Goal: Transaction & Acquisition: Purchase product/service

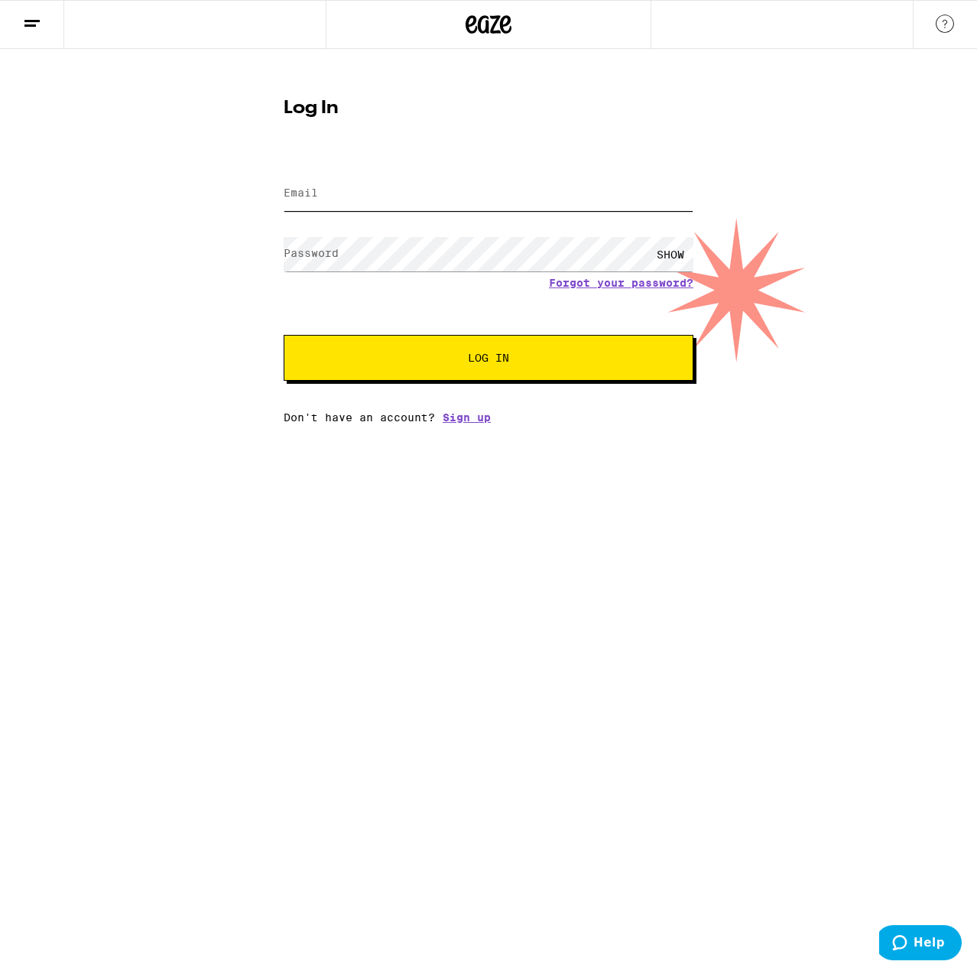
type input "[EMAIL_ADDRESS][DOMAIN_NAME]"
click at [367, 357] on span "Log In" at bounding box center [488, 357] width 286 height 11
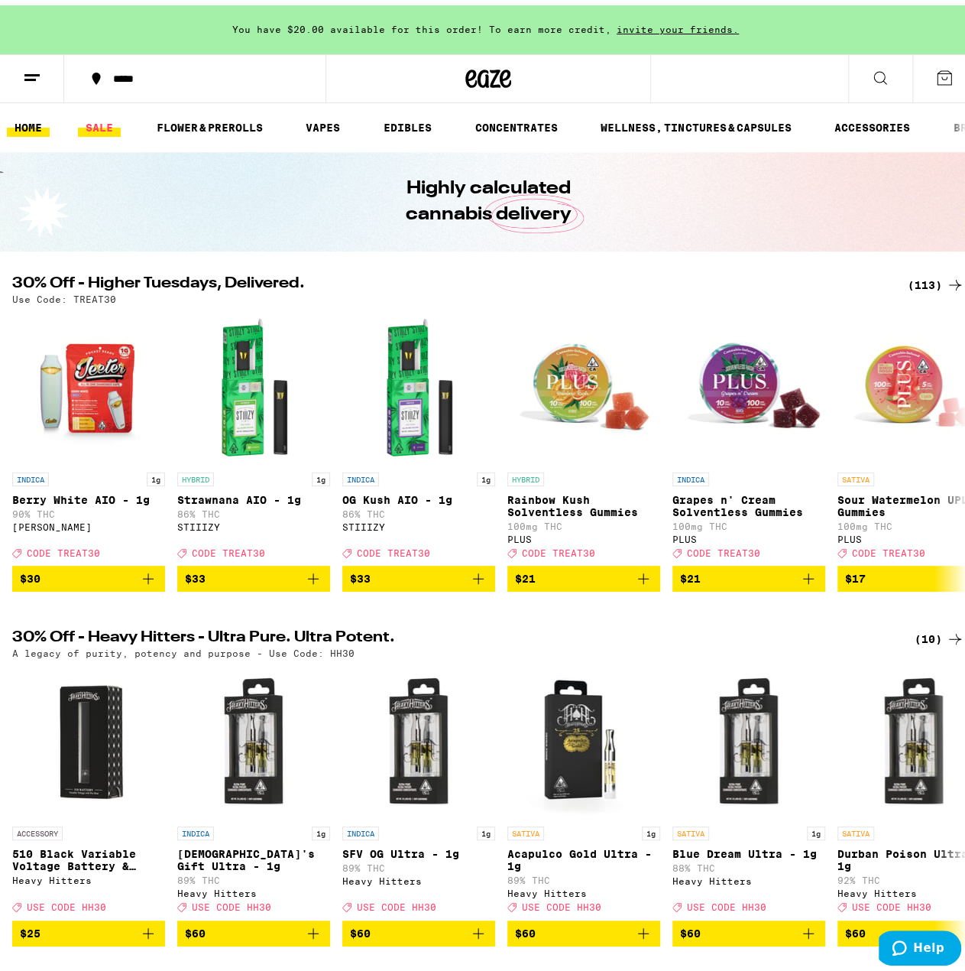
click at [104, 125] on link "SALE" at bounding box center [99, 122] width 43 height 18
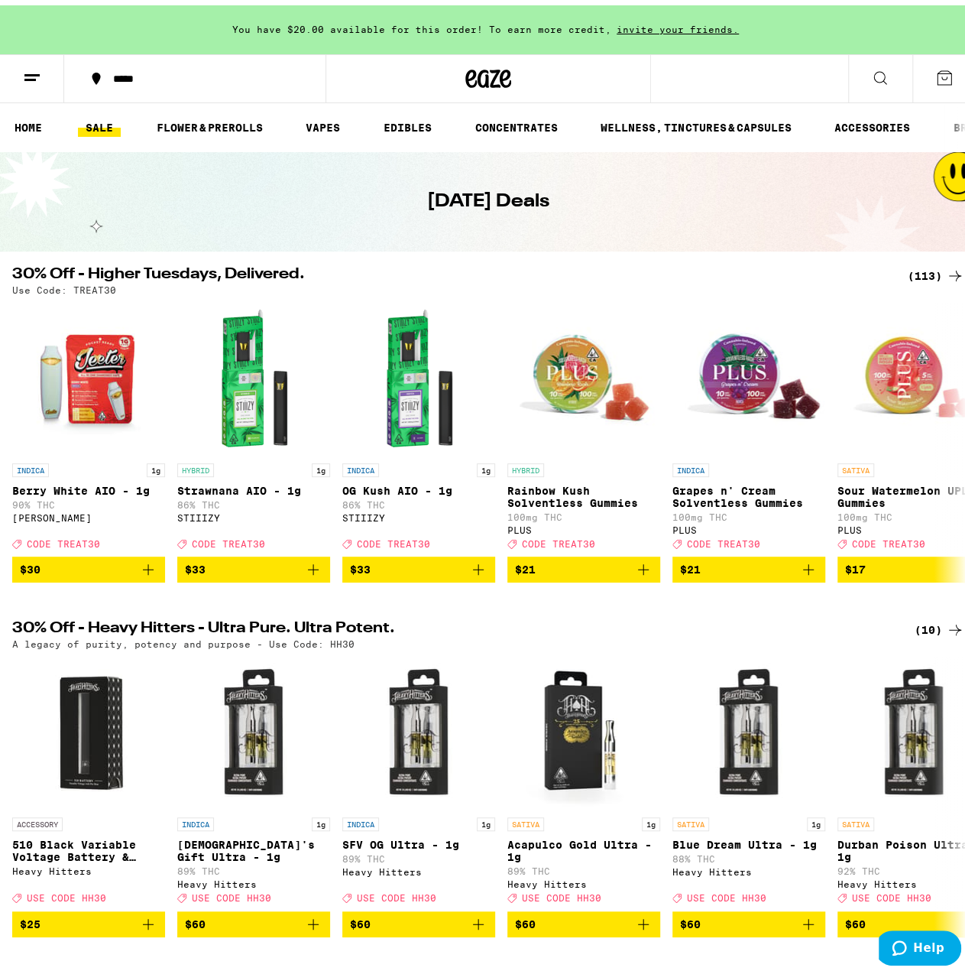
click at [913, 270] on div "(113)" at bounding box center [936, 270] width 57 height 18
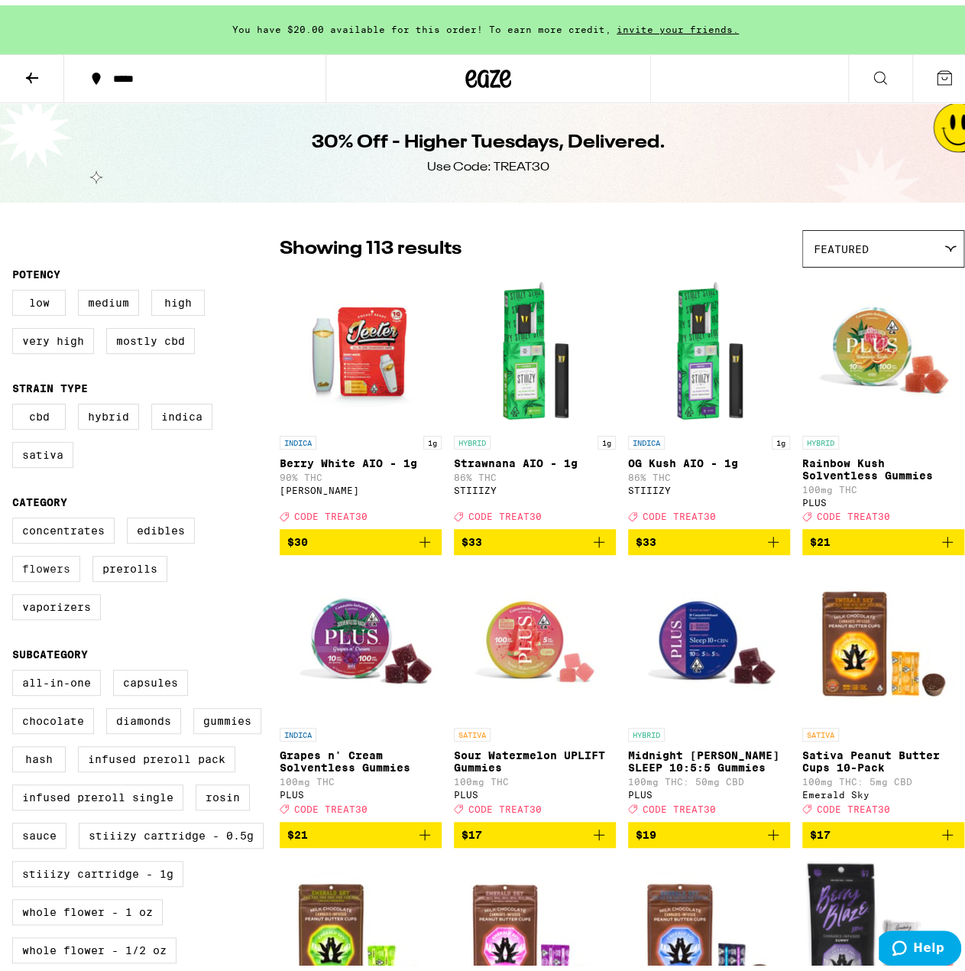
click at [55, 569] on label "Flowers" at bounding box center [46, 563] width 68 height 26
click at [16, 515] on input "Flowers" at bounding box center [15, 514] width 1 height 1
checkbox input "true"
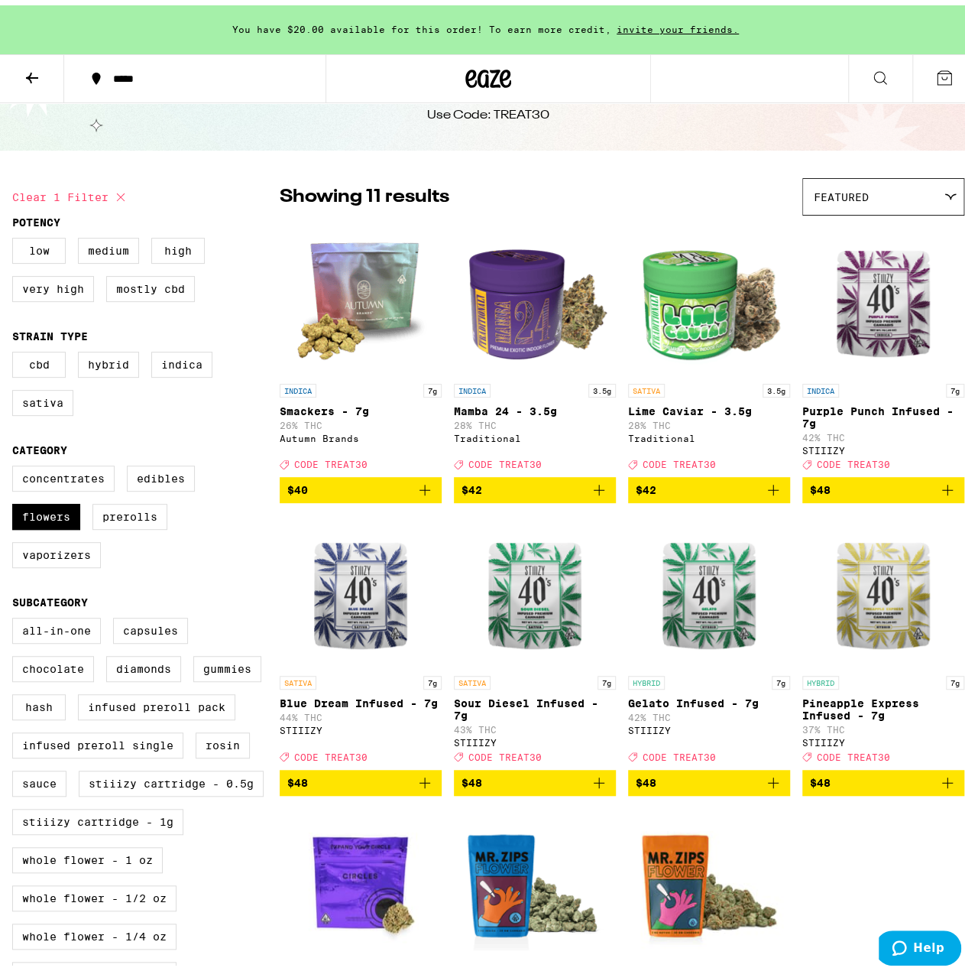
scroll to position [76, 0]
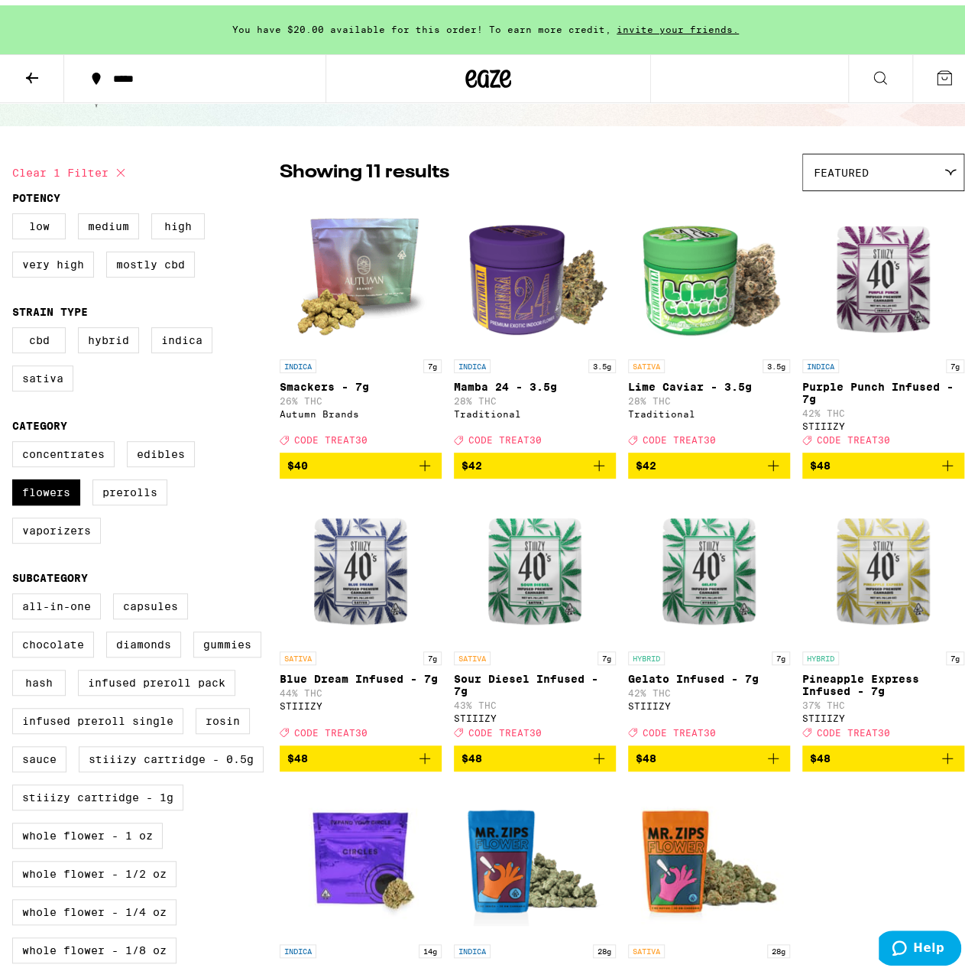
click at [371, 586] on img "Open page for Blue Dream Infused - 7g from STIIIZY" at bounding box center [360, 561] width 153 height 153
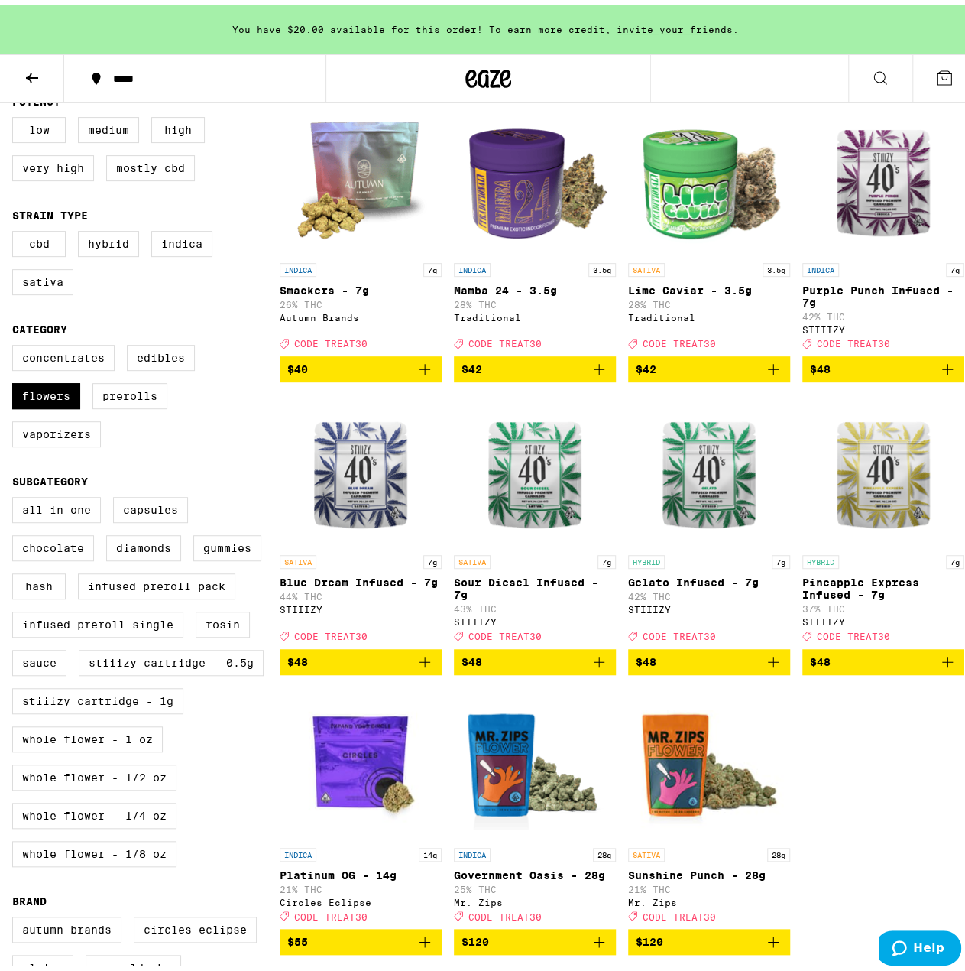
scroll to position [153, 0]
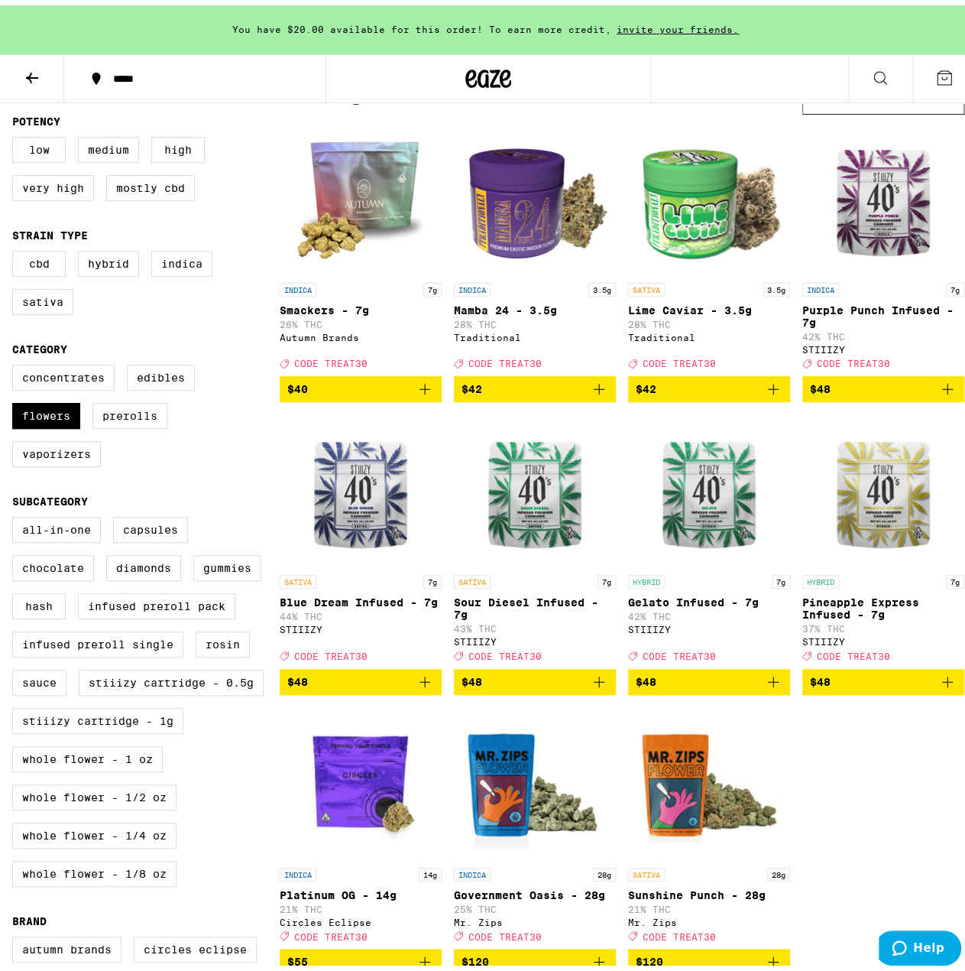
click at [825, 393] on span "$48" at bounding box center [883, 384] width 147 height 18
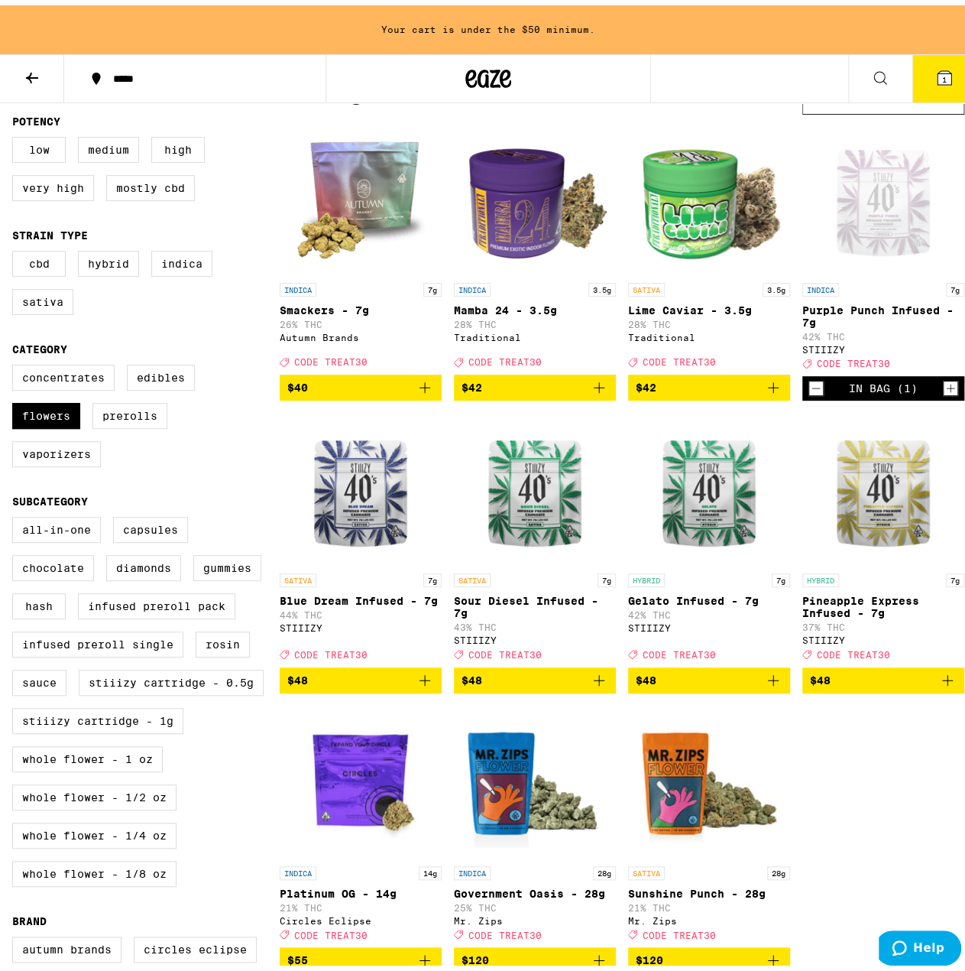
click at [511, 684] on span "$48" at bounding box center [535, 675] width 147 height 18
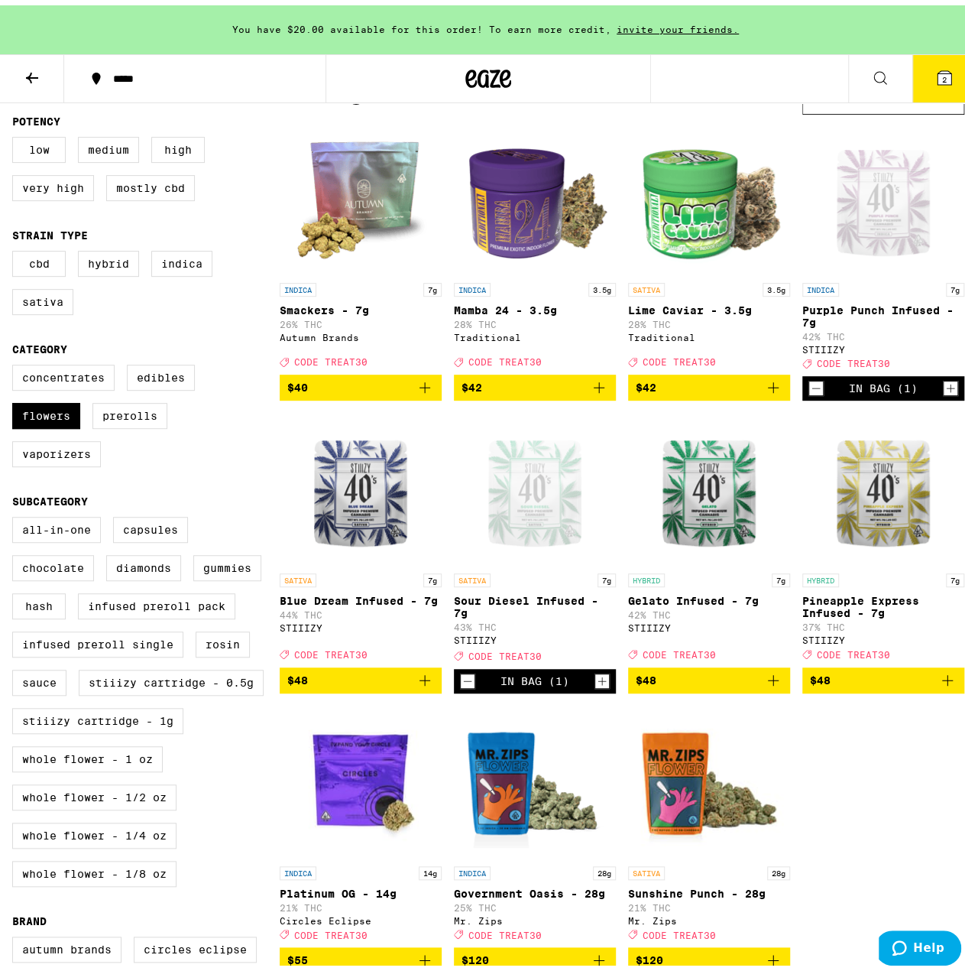
click at [683, 684] on span "$48" at bounding box center [709, 675] width 147 height 18
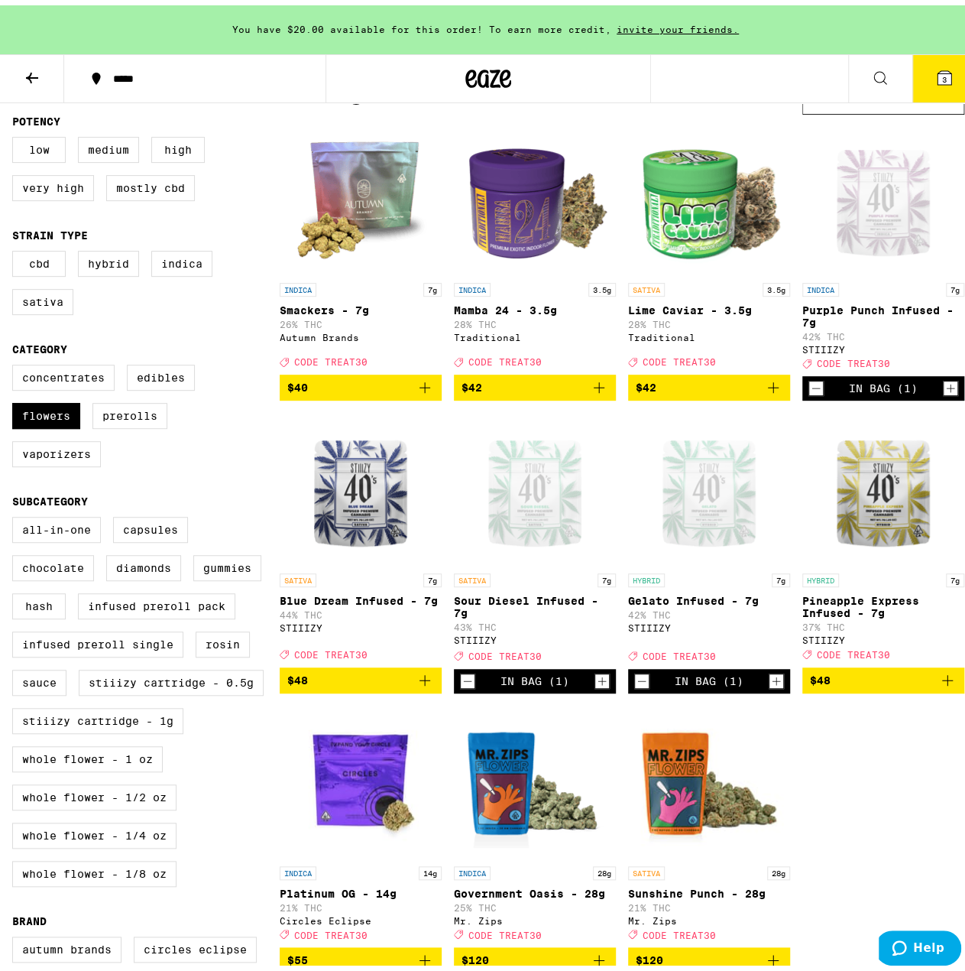
click at [938, 66] on icon at bounding box center [945, 73] width 14 height 14
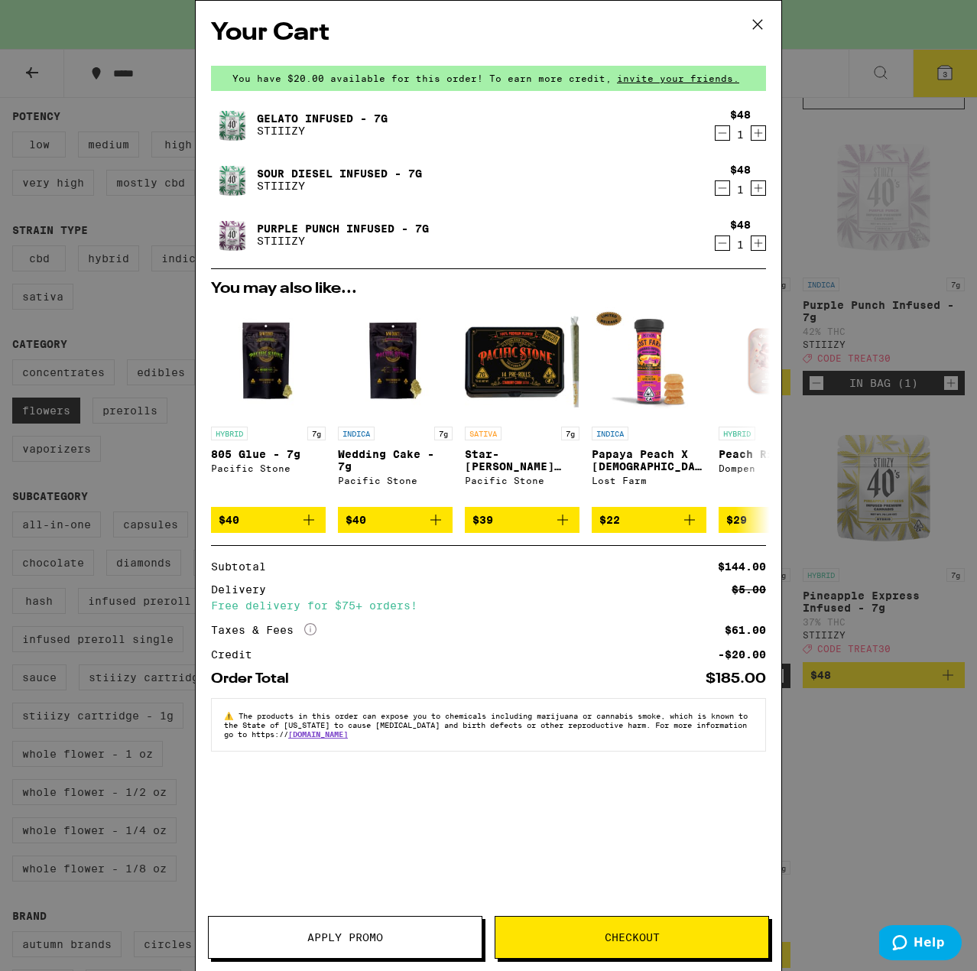
click at [318, 932] on span "Apply Promo" at bounding box center [345, 937] width 76 height 11
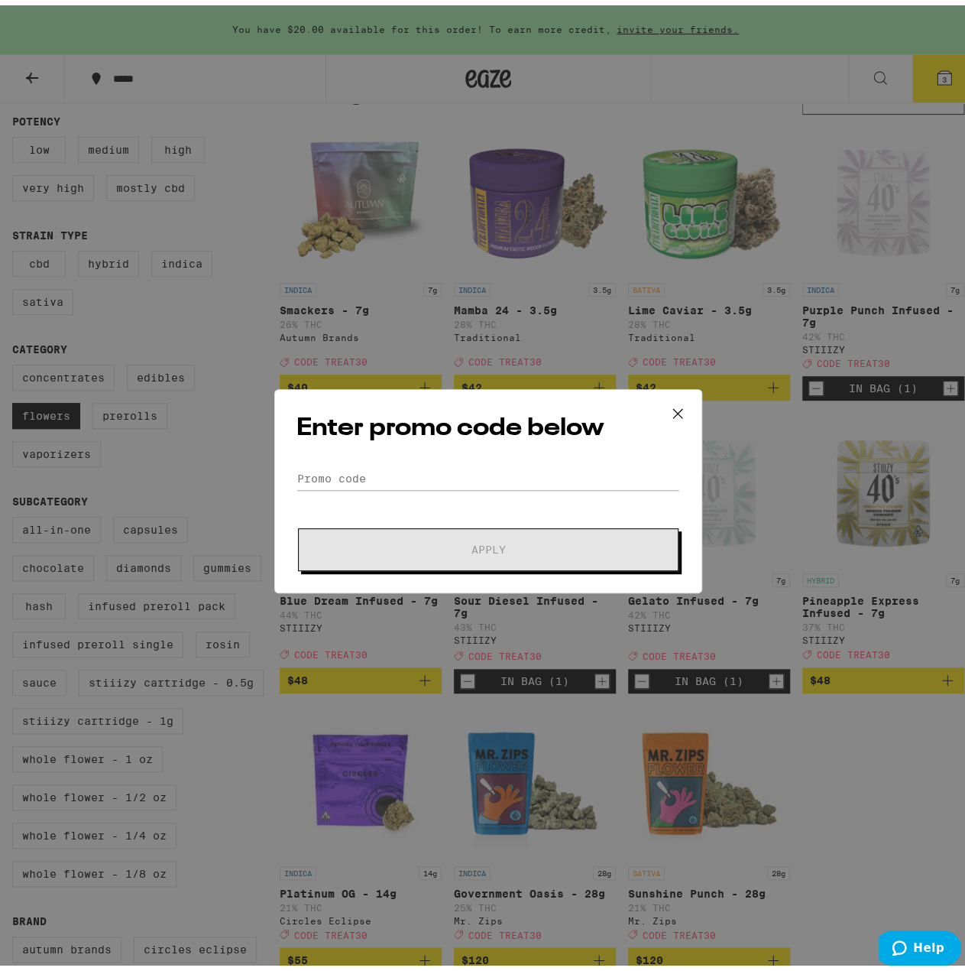
click at [326, 459] on div "Enter promo code below Promo Code Apply" at bounding box center [488, 486] width 428 height 204
click at [329, 469] on input "Promo Code" at bounding box center [489, 473] width 384 height 23
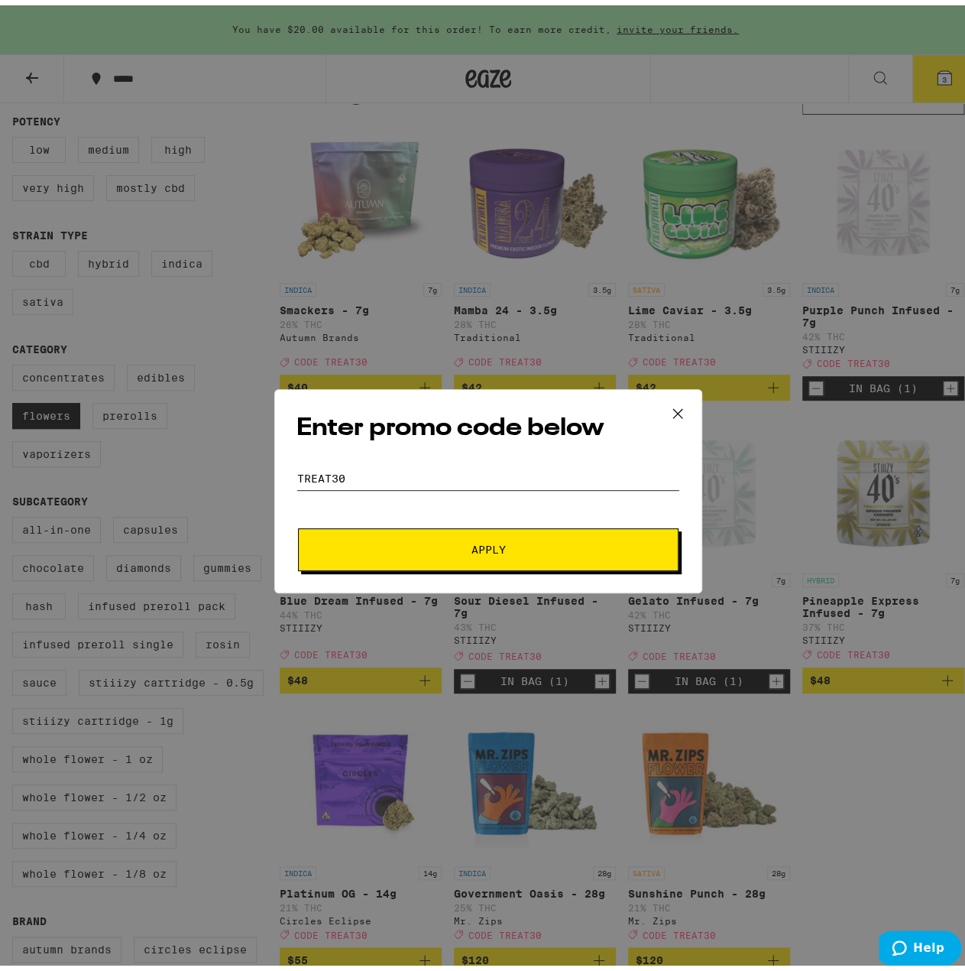
type input "treat30"
click at [448, 545] on span "Apply" at bounding box center [488, 544] width 275 height 11
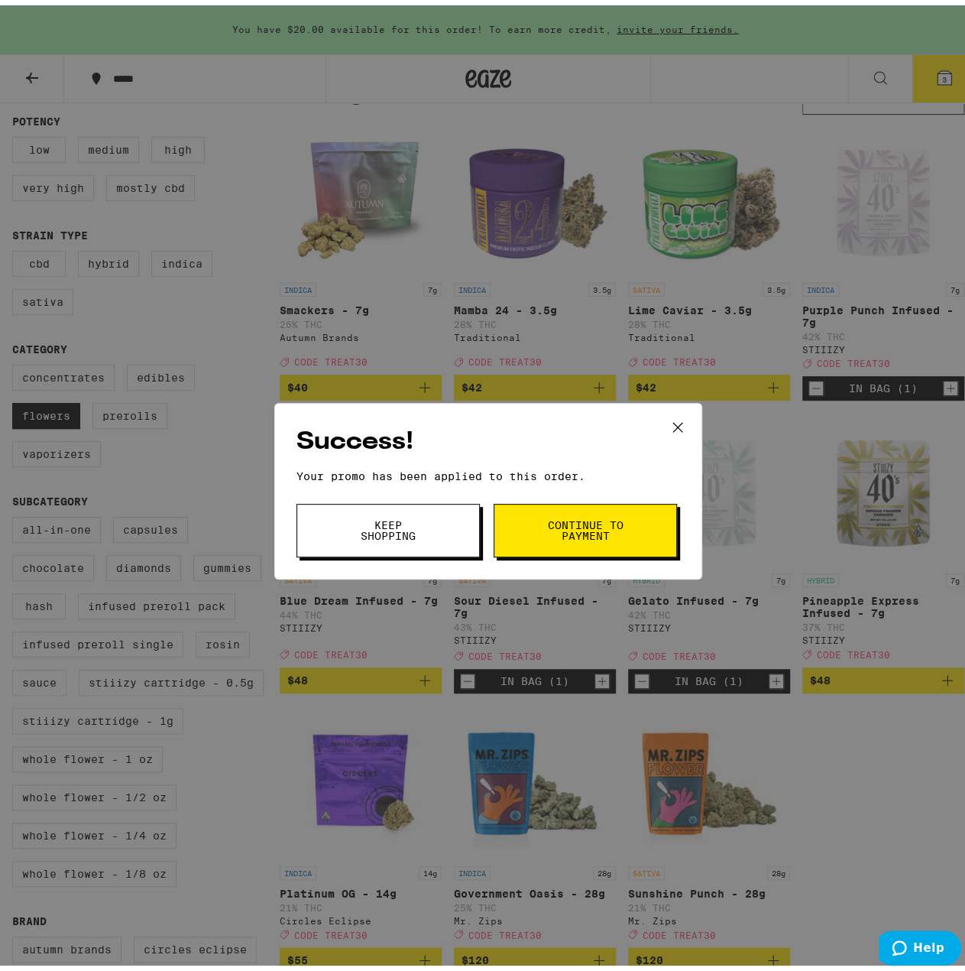
click at [573, 539] on button "Continue to payment" at bounding box center [585, 525] width 183 height 54
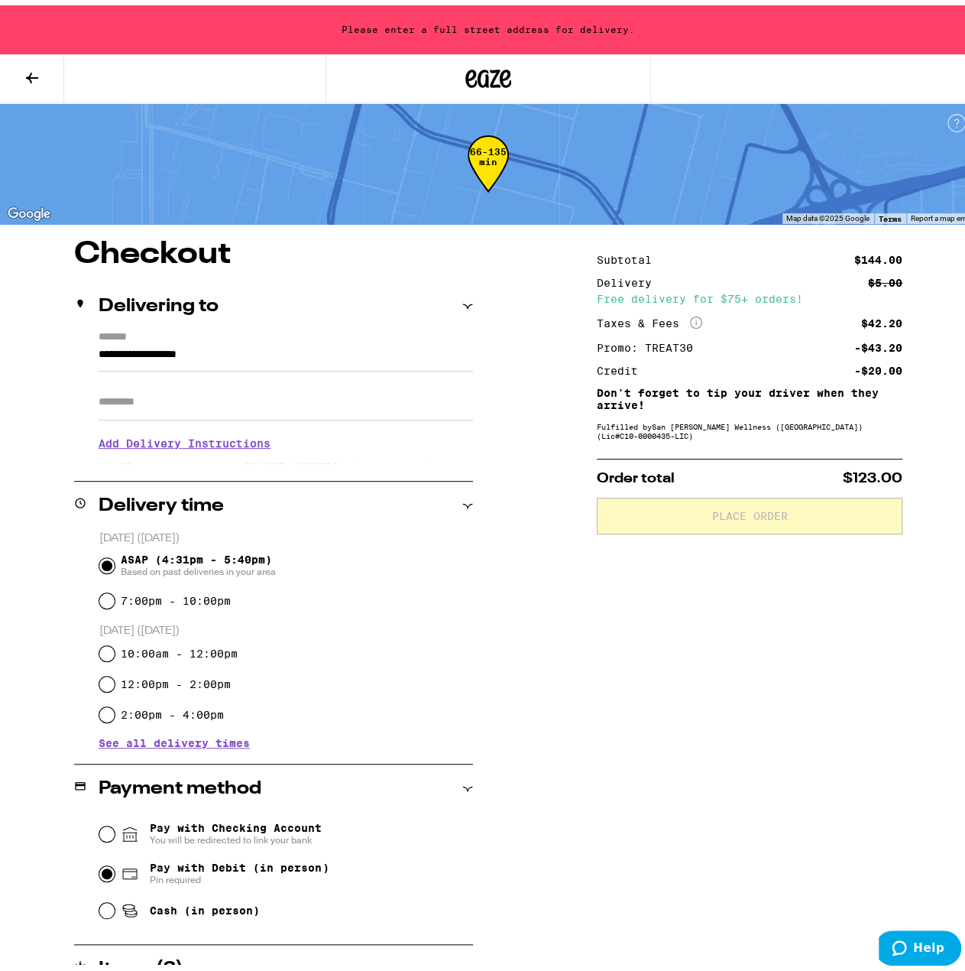
click at [102, 874] on input "Pay with Debit (in person) Pin required" at bounding box center [106, 868] width 15 height 15
radio input "true"
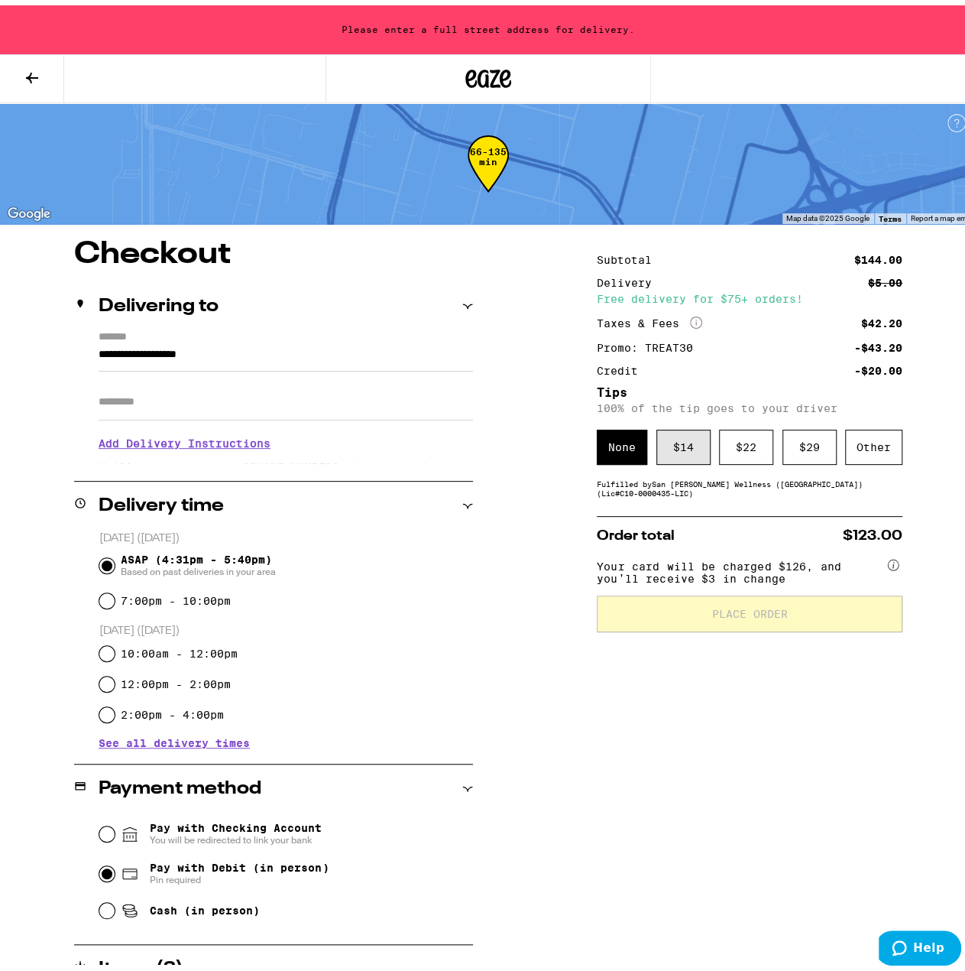
click at [678, 458] on div "$ 14" at bounding box center [684, 441] width 54 height 35
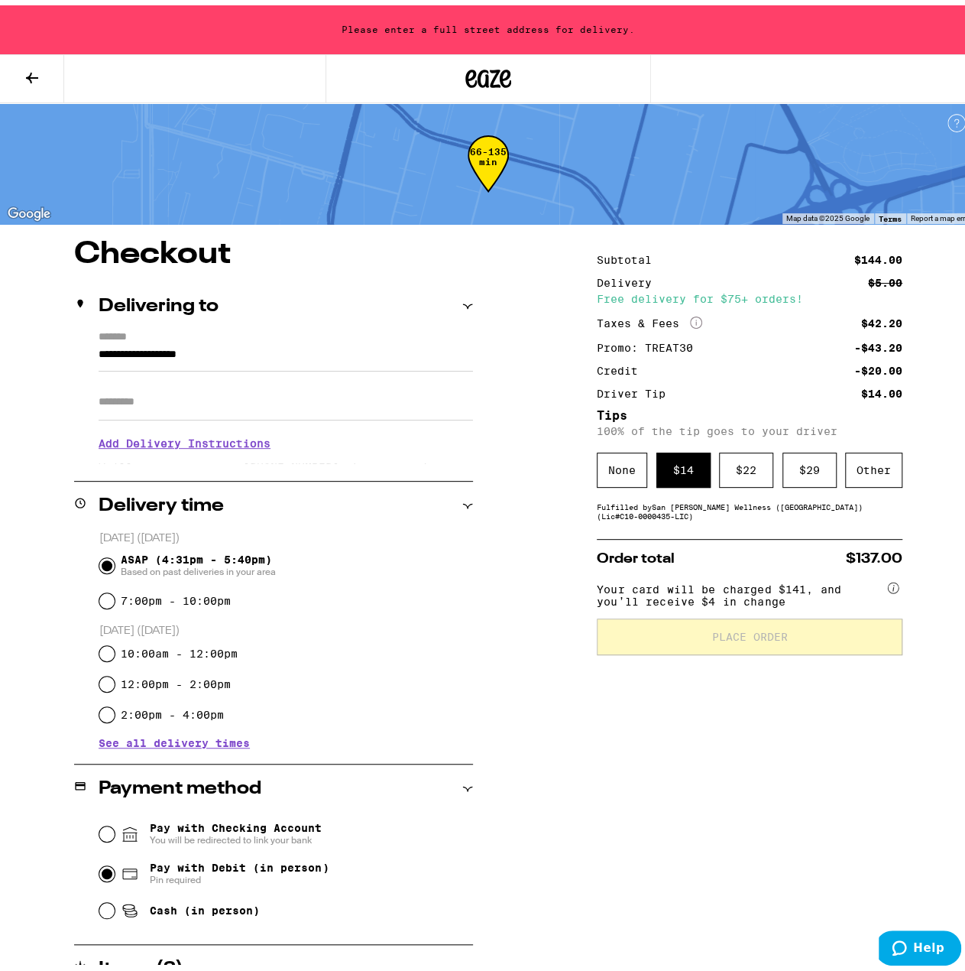
click at [275, 360] on input "**********" at bounding box center [286, 353] width 375 height 26
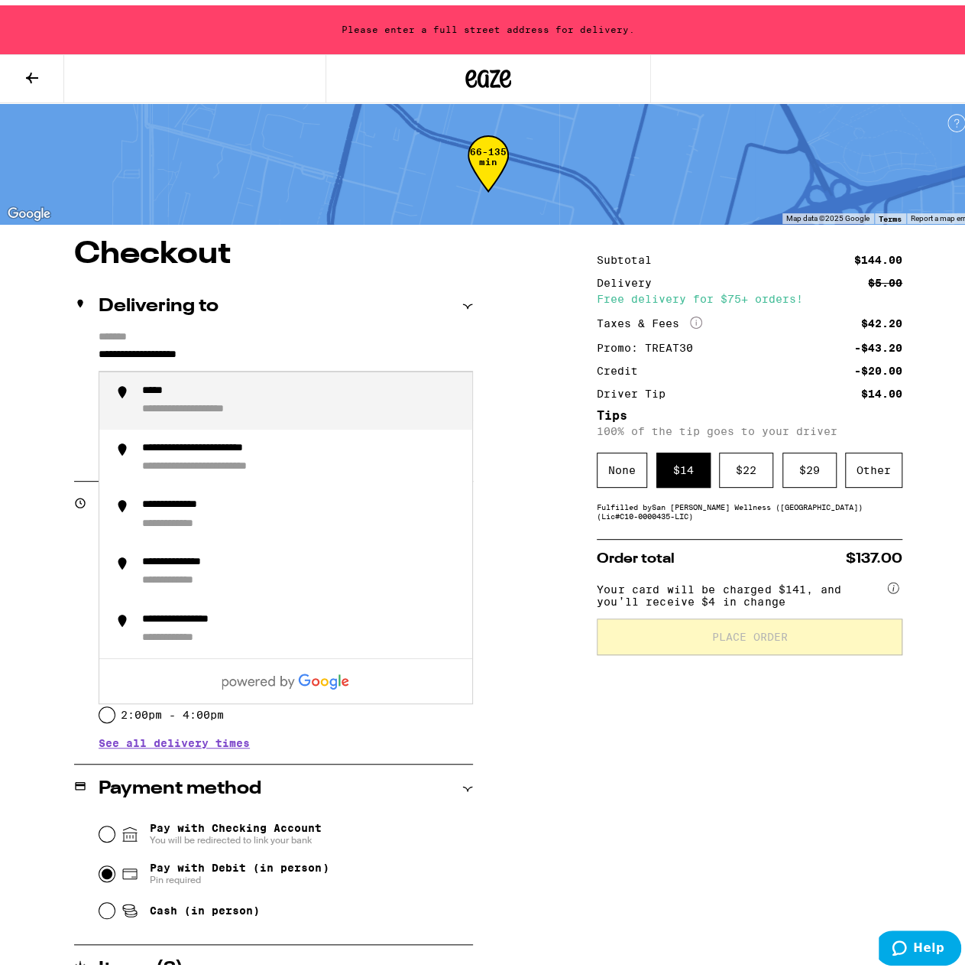
drag, startPoint x: 276, startPoint y: 353, endPoint x: 90, endPoint y: 350, distance: 185.8
click at [90, 350] on div "**********" at bounding box center [273, 392] width 399 height 132
click at [251, 380] on li "**********" at bounding box center [285, 395] width 373 height 57
type input "**********"
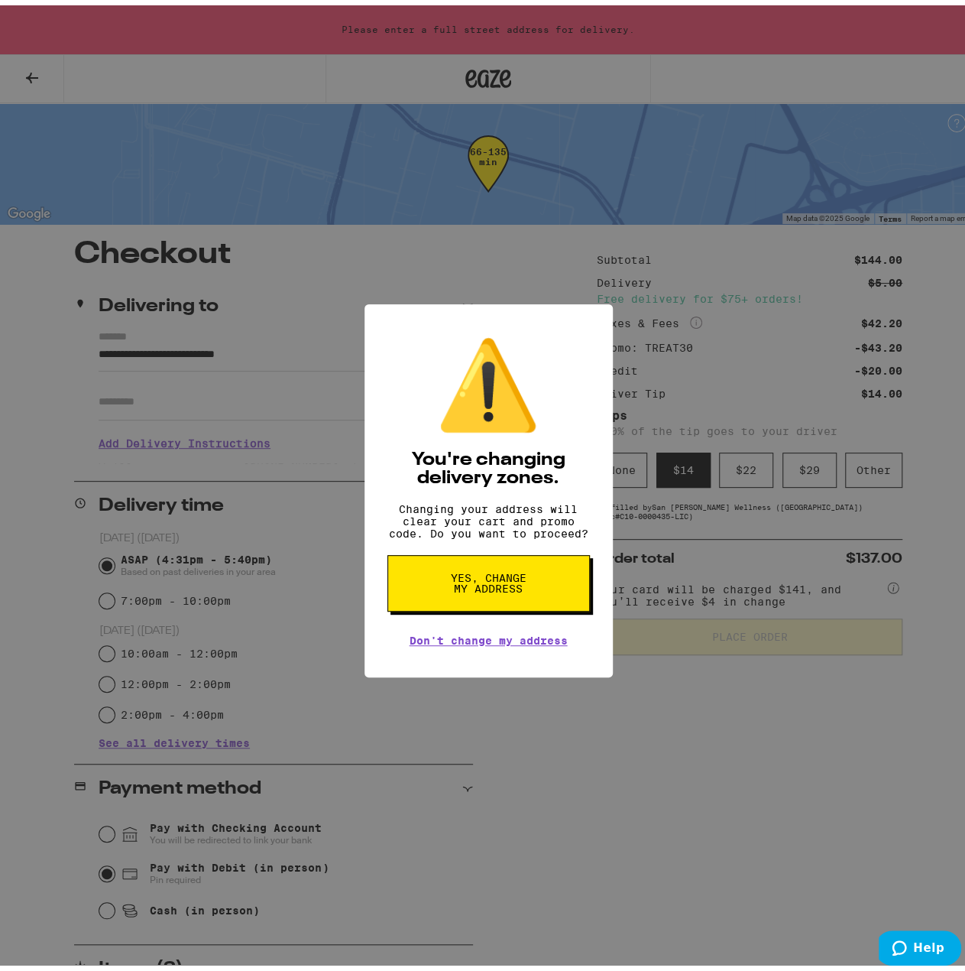
click at [494, 589] on span "Yes, change my address" at bounding box center [488, 577] width 79 height 21
radio input "false"
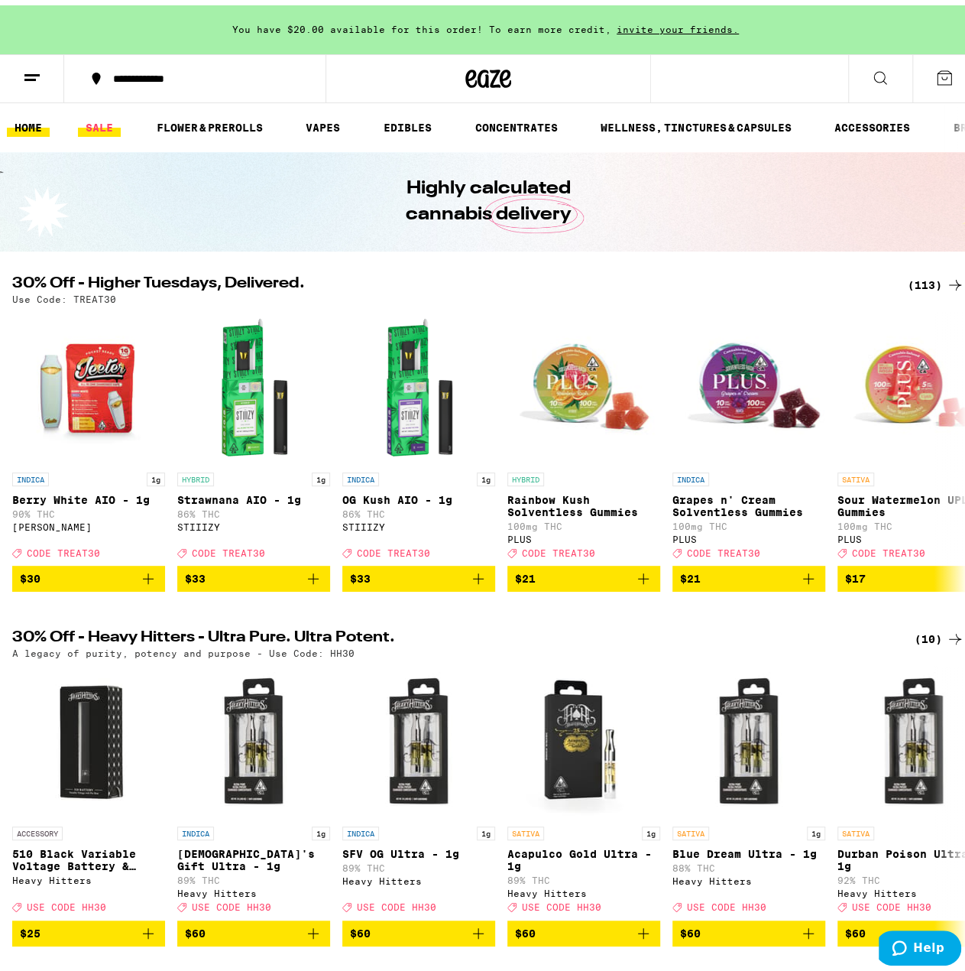
click at [90, 123] on link "SALE" at bounding box center [99, 122] width 43 height 18
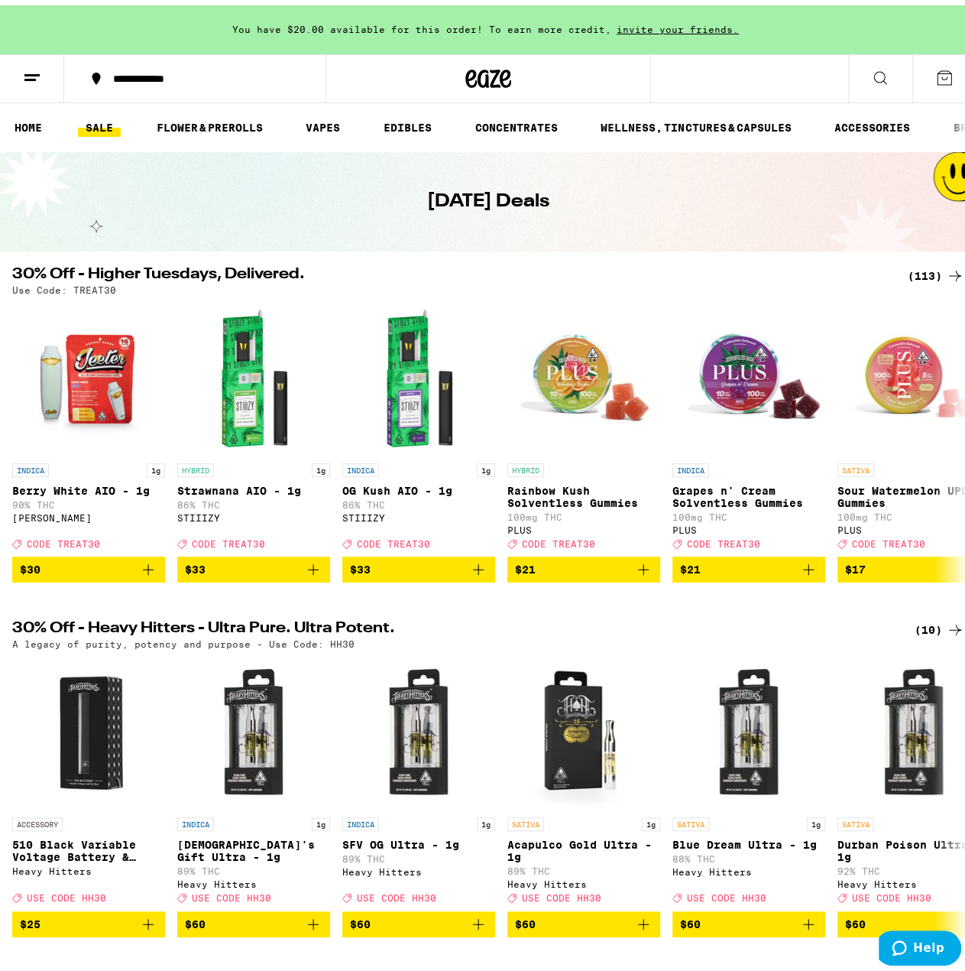
click at [946, 272] on icon at bounding box center [955, 270] width 18 height 18
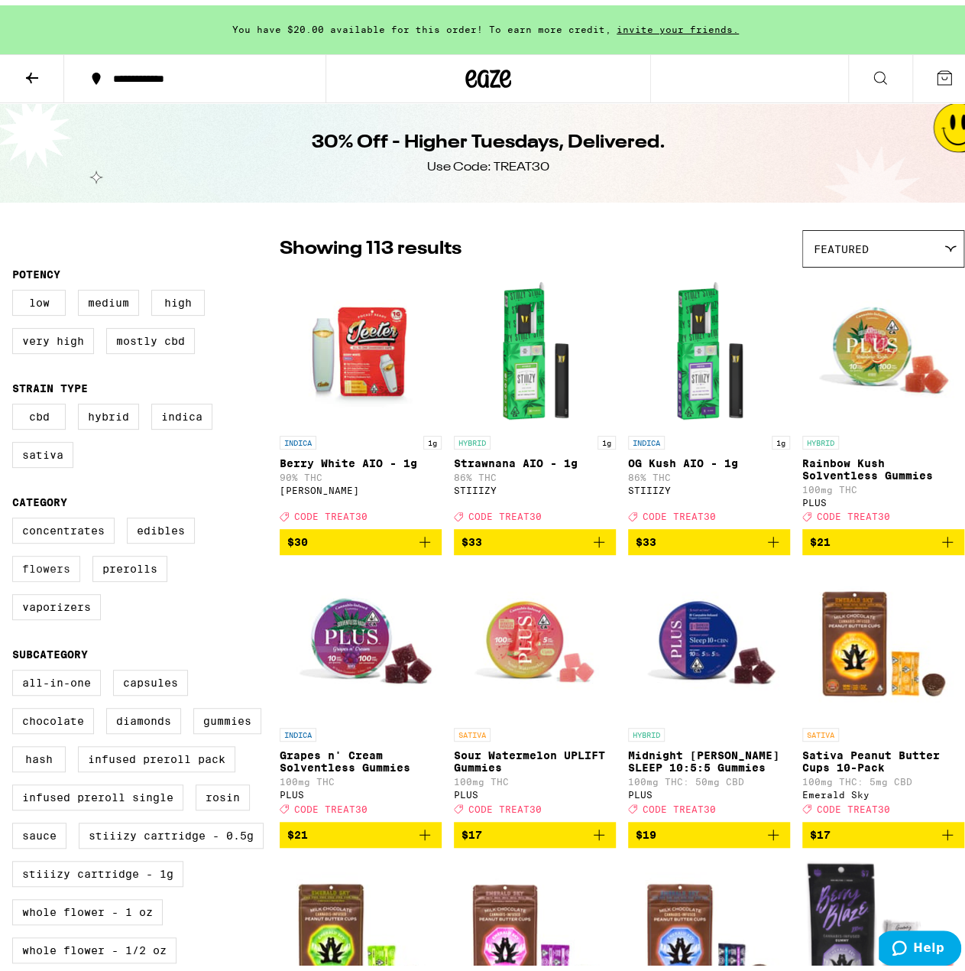
click at [55, 576] on label "Flowers" at bounding box center [46, 563] width 68 height 26
click at [16, 515] on input "Flowers" at bounding box center [15, 514] width 1 height 1
checkbox input "true"
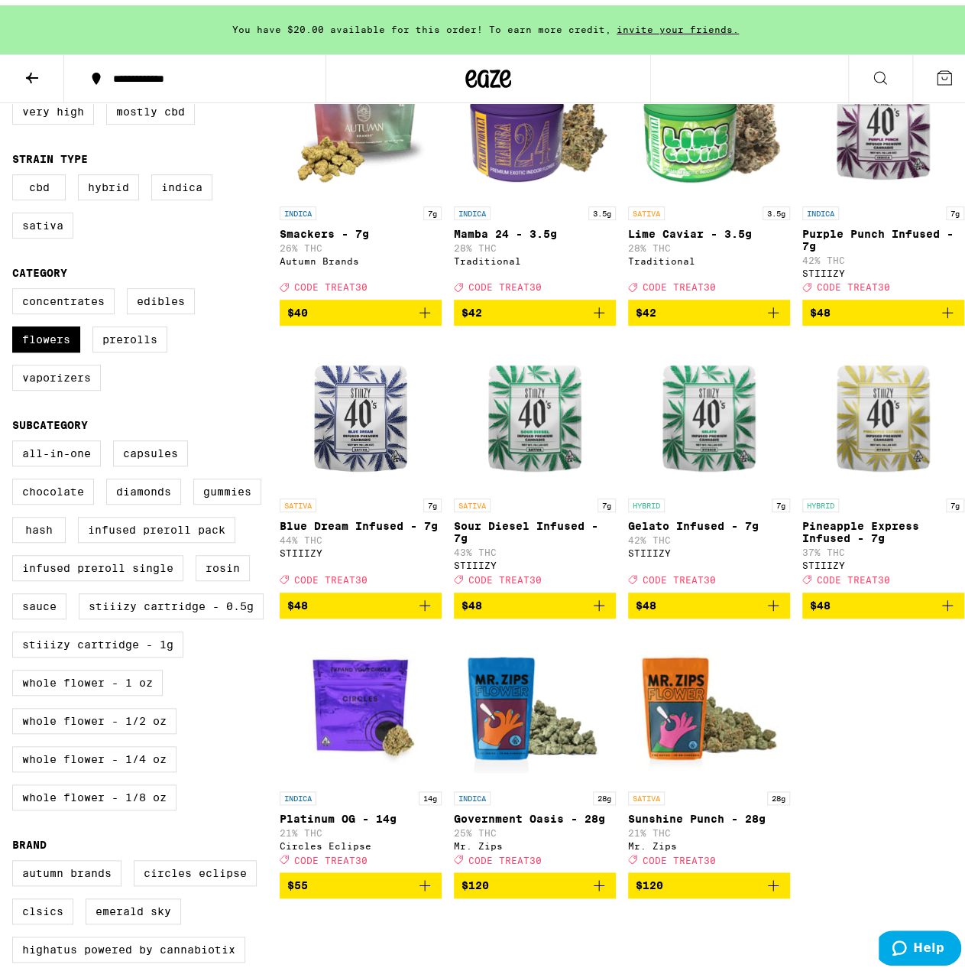
scroll to position [153, 0]
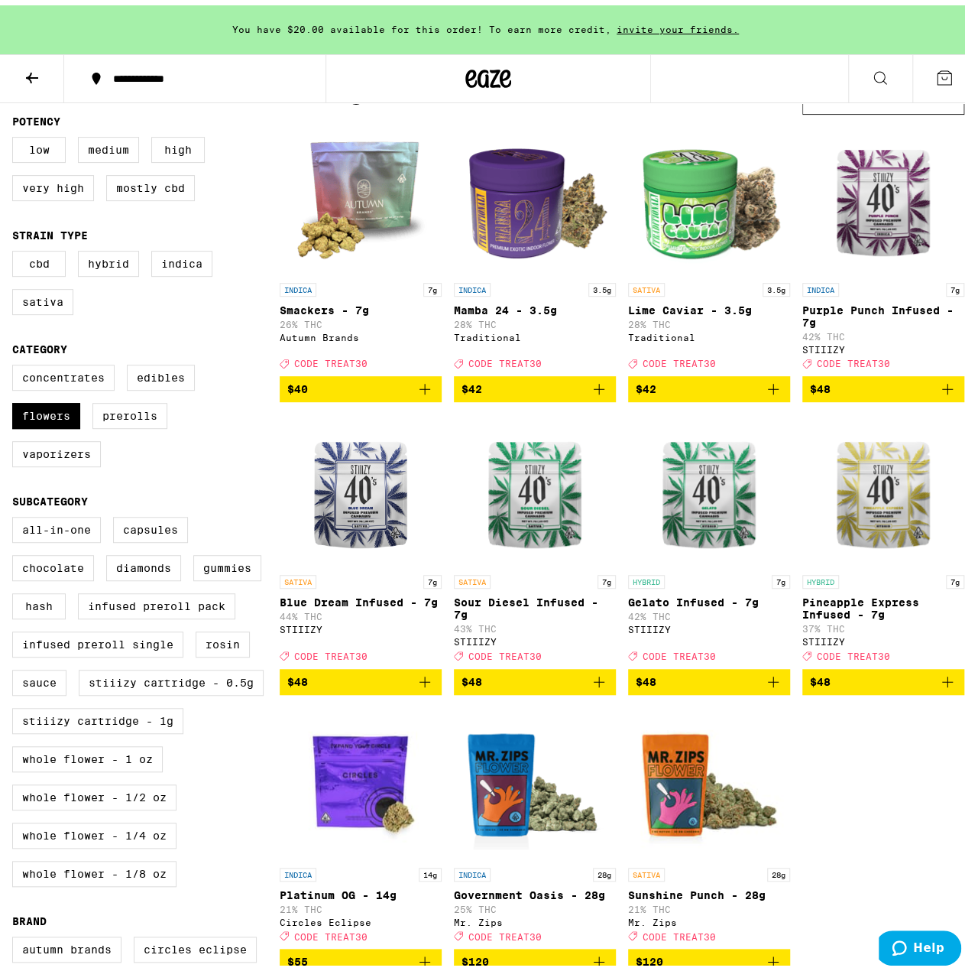
click at [863, 393] on span "$48" at bounding box center [883, 384] width 147 height 18
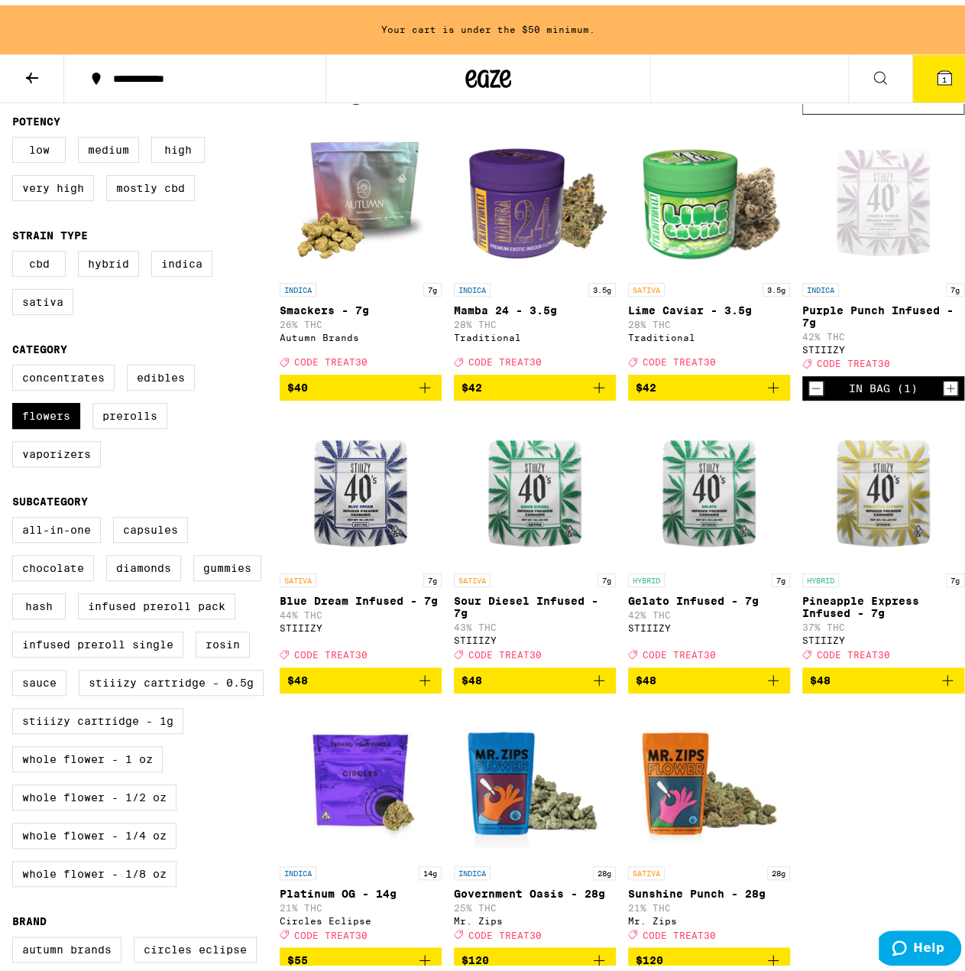
click at [667, 684] on span "$48" at bounding box center [709, 675] width 147 height 18
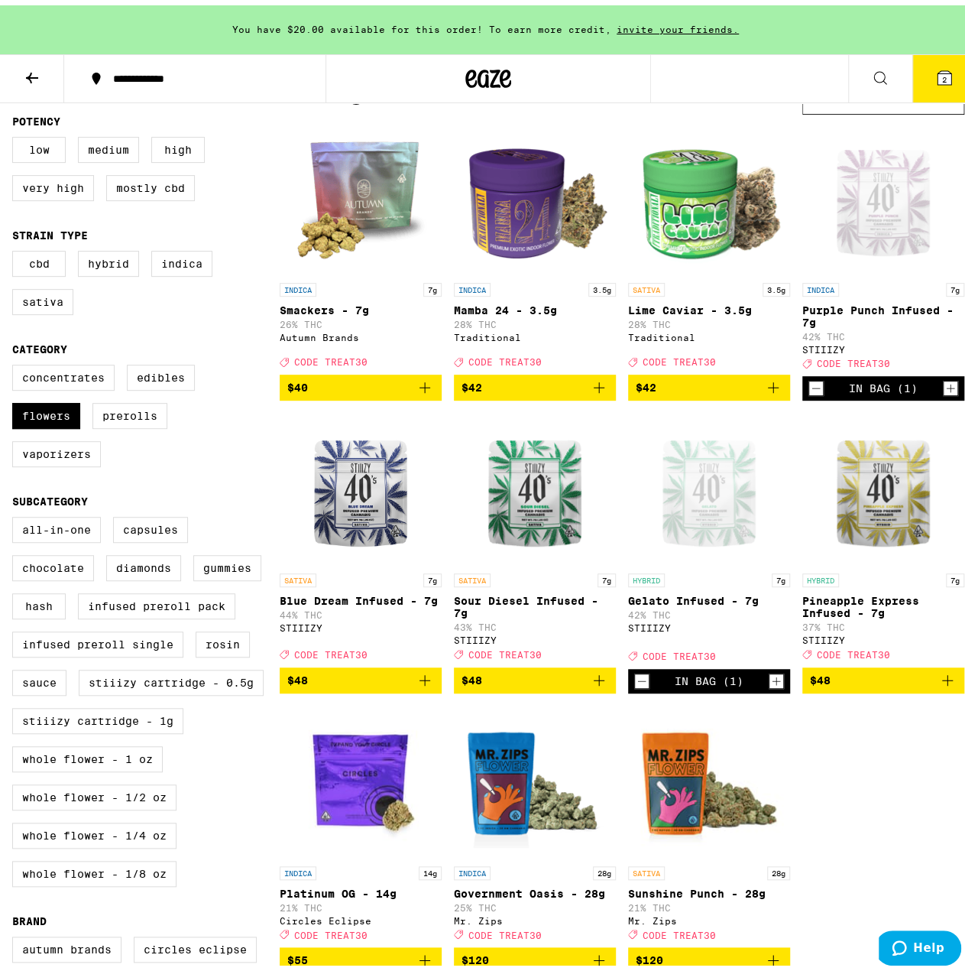
click at [376, 684] on span "$48" at bounding box center [360, 675] width 147 height 18
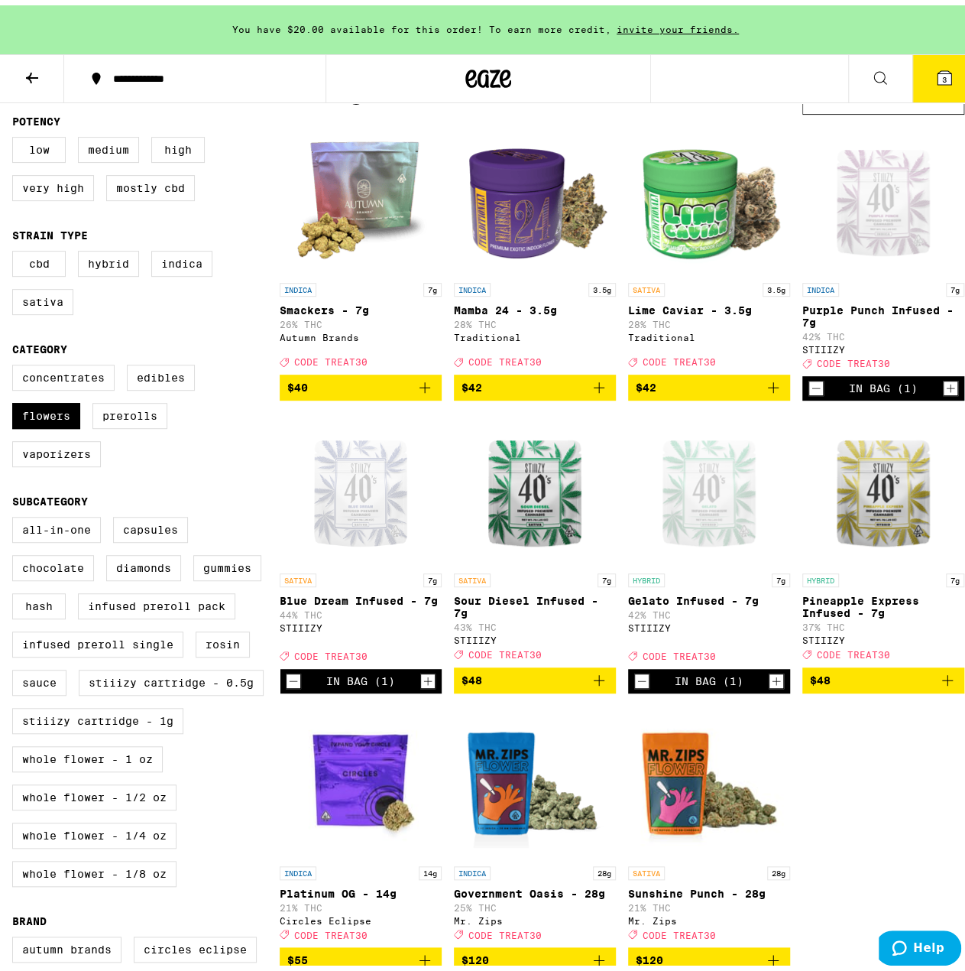
click at [919, 75] on button "3" at bounding box center [945, 73] width 64 height 47
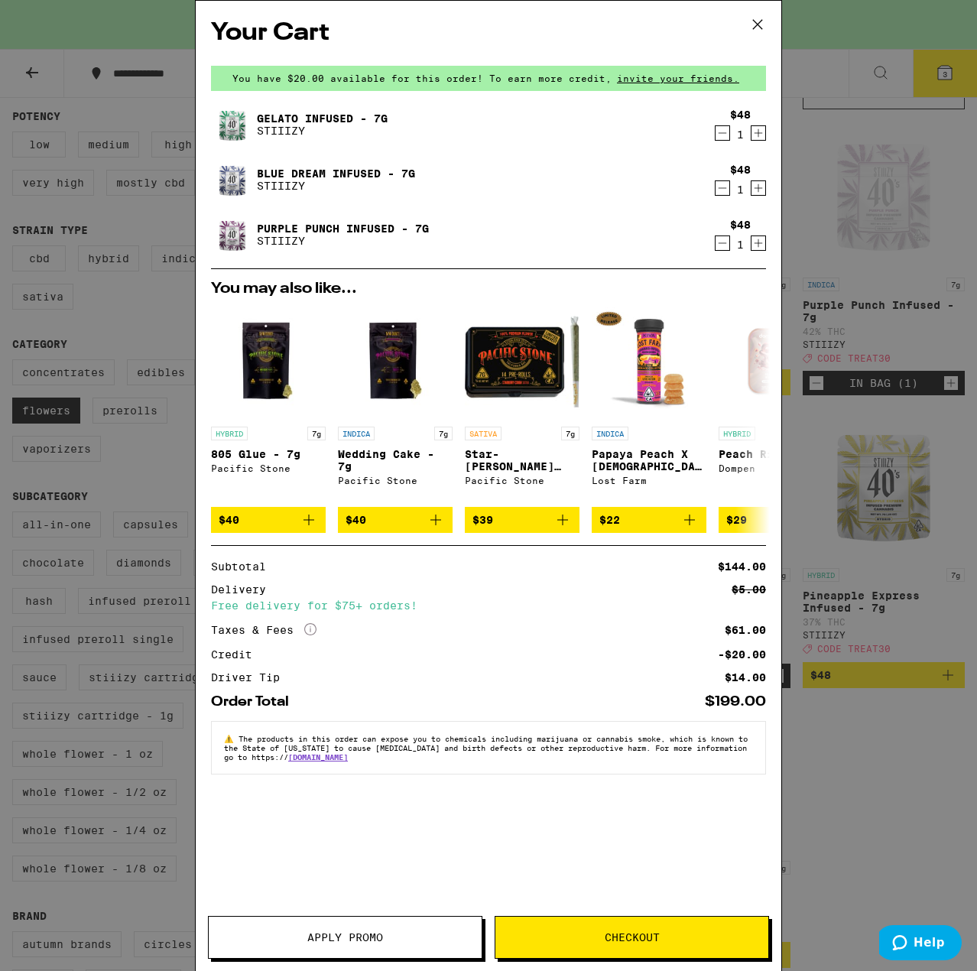
click at [345, 932] on span "Apply Promo" at bounding box center [345, 937] width 76 height 11
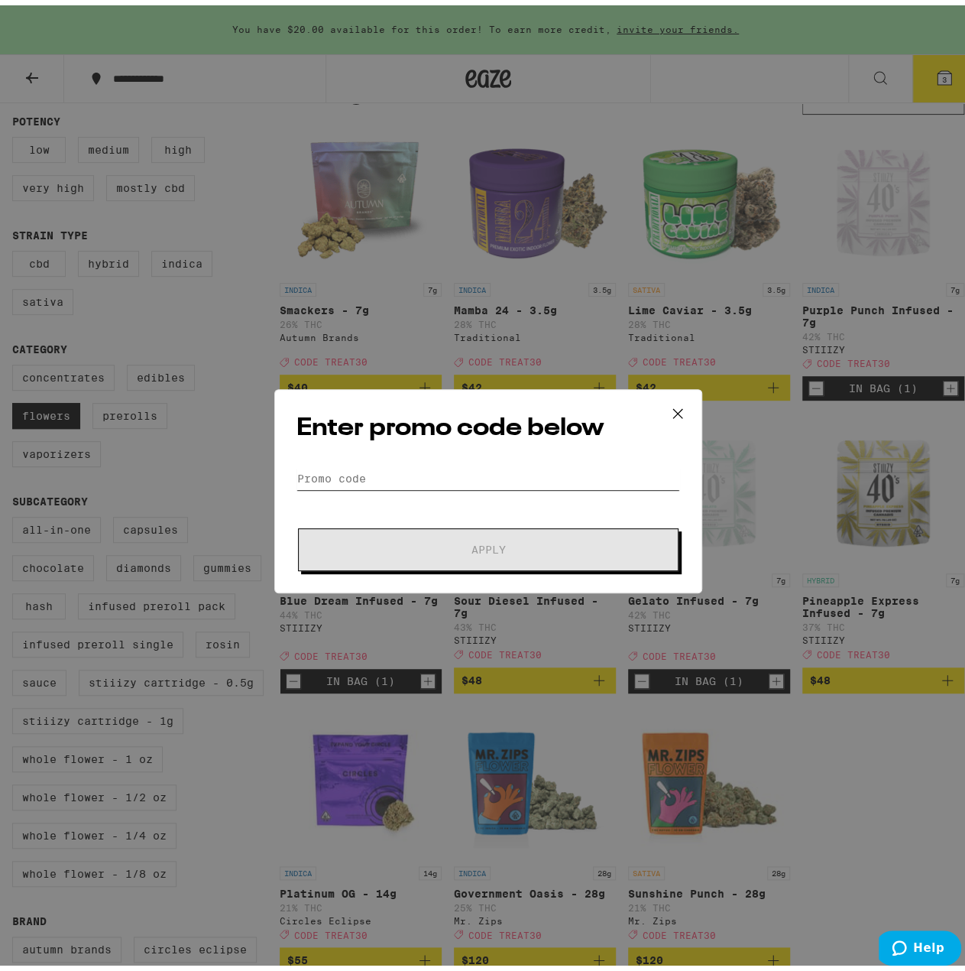
click at [361, 481] on input "Promo Code" at bounding box center [489, 473] width 384 height 23
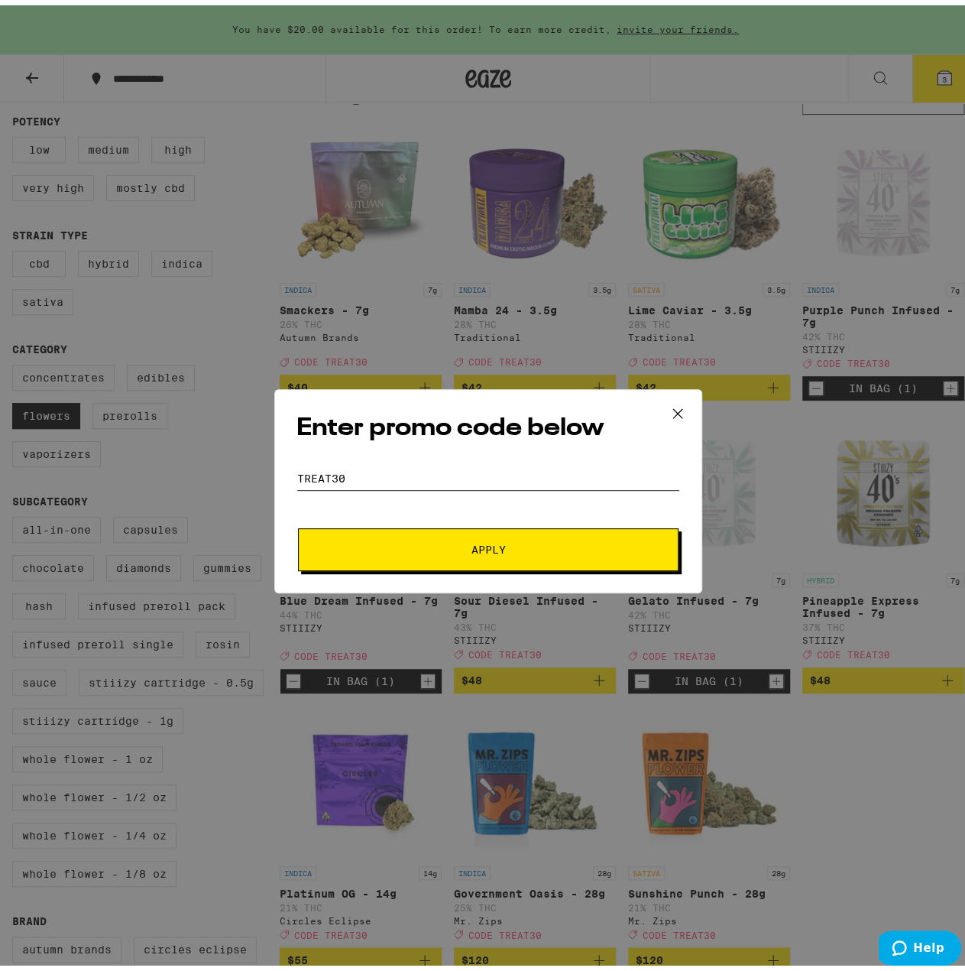
type input "Treat30"
click at [414, 531] on button "Apply" at bounding box center [488, 544] width 381 height 43
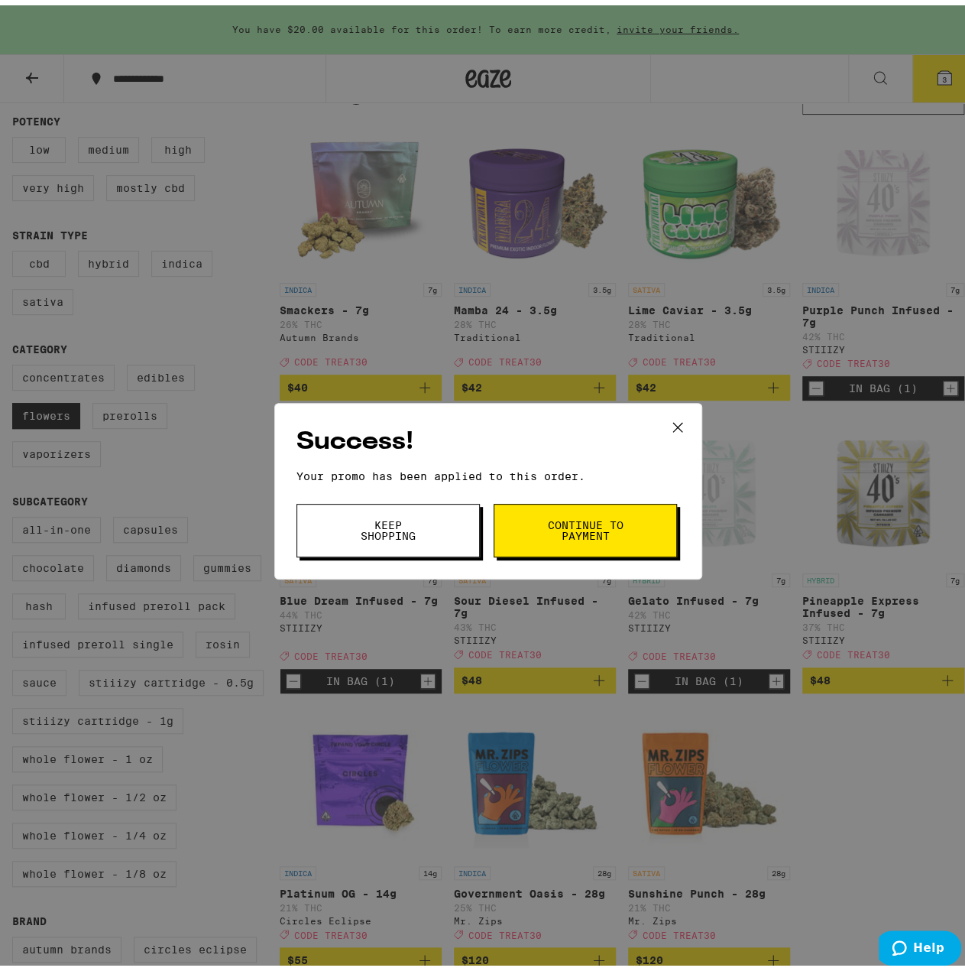
click at [559, 528] on span "Continue to payment" at bounding box center [586, 524] width 78 height 21
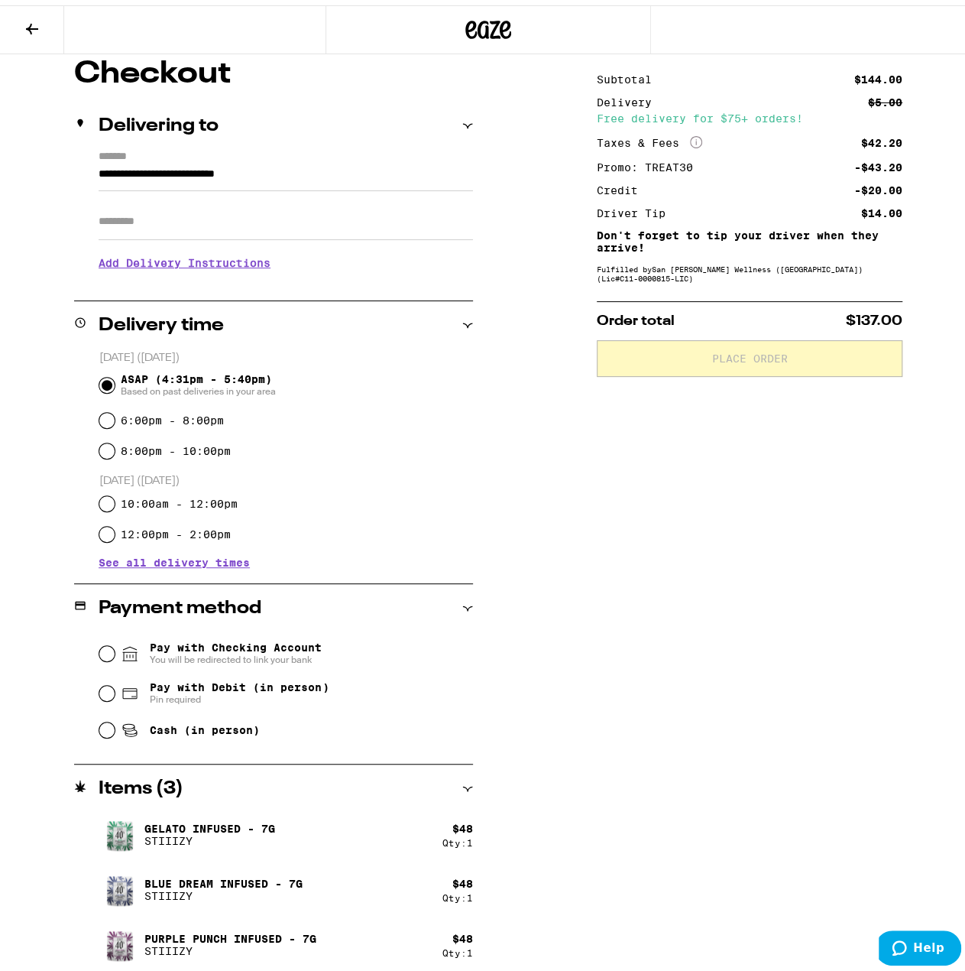
scroll to position [133, 0]
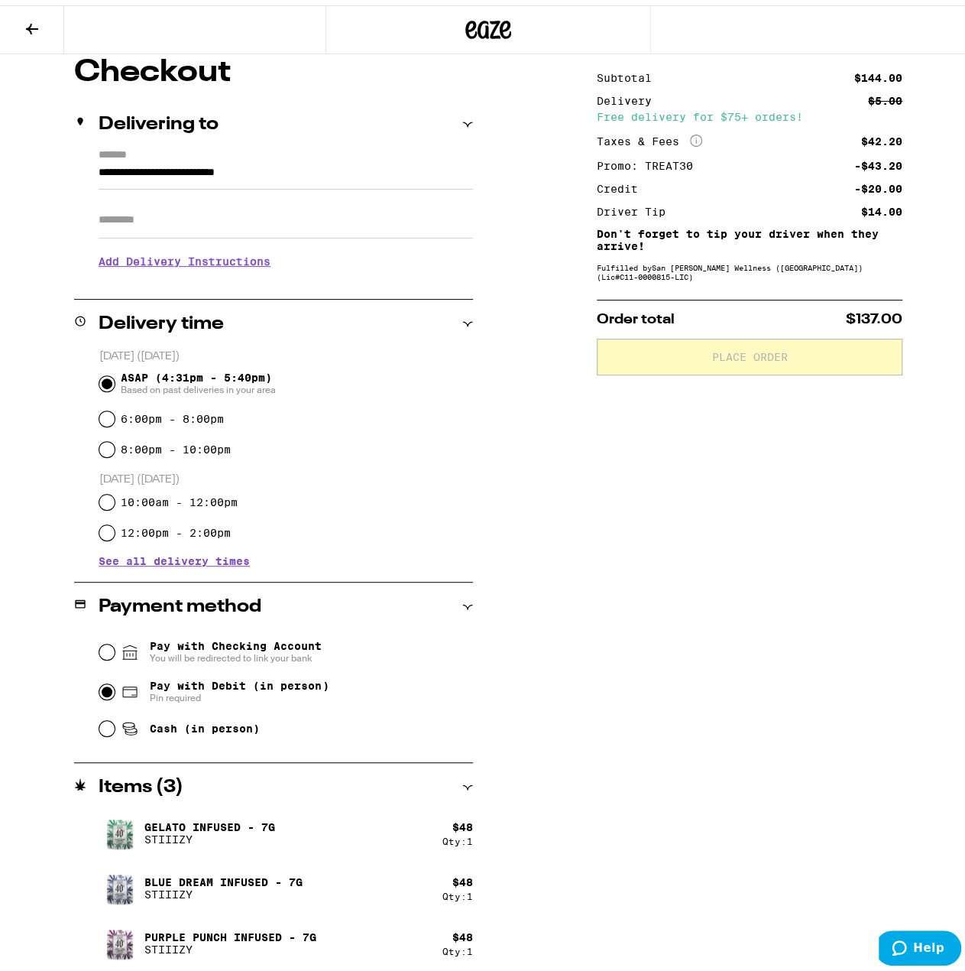
click at [104, 689] on input "Pay with Debit (in person) Pin required" at bounding box center [106, 686] width 15 height 15
radio input "true"
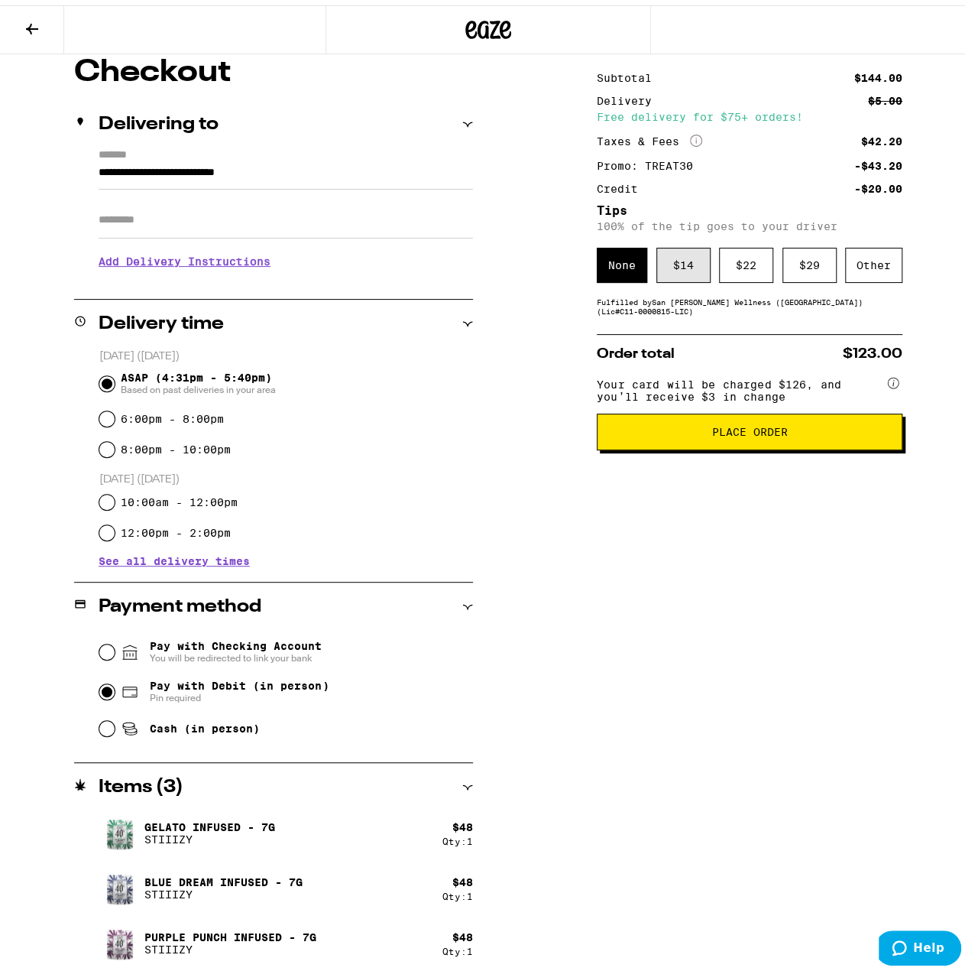
click at [670, 260] on div "$ 14" at bounding box center [684, 259] width 54 height 35
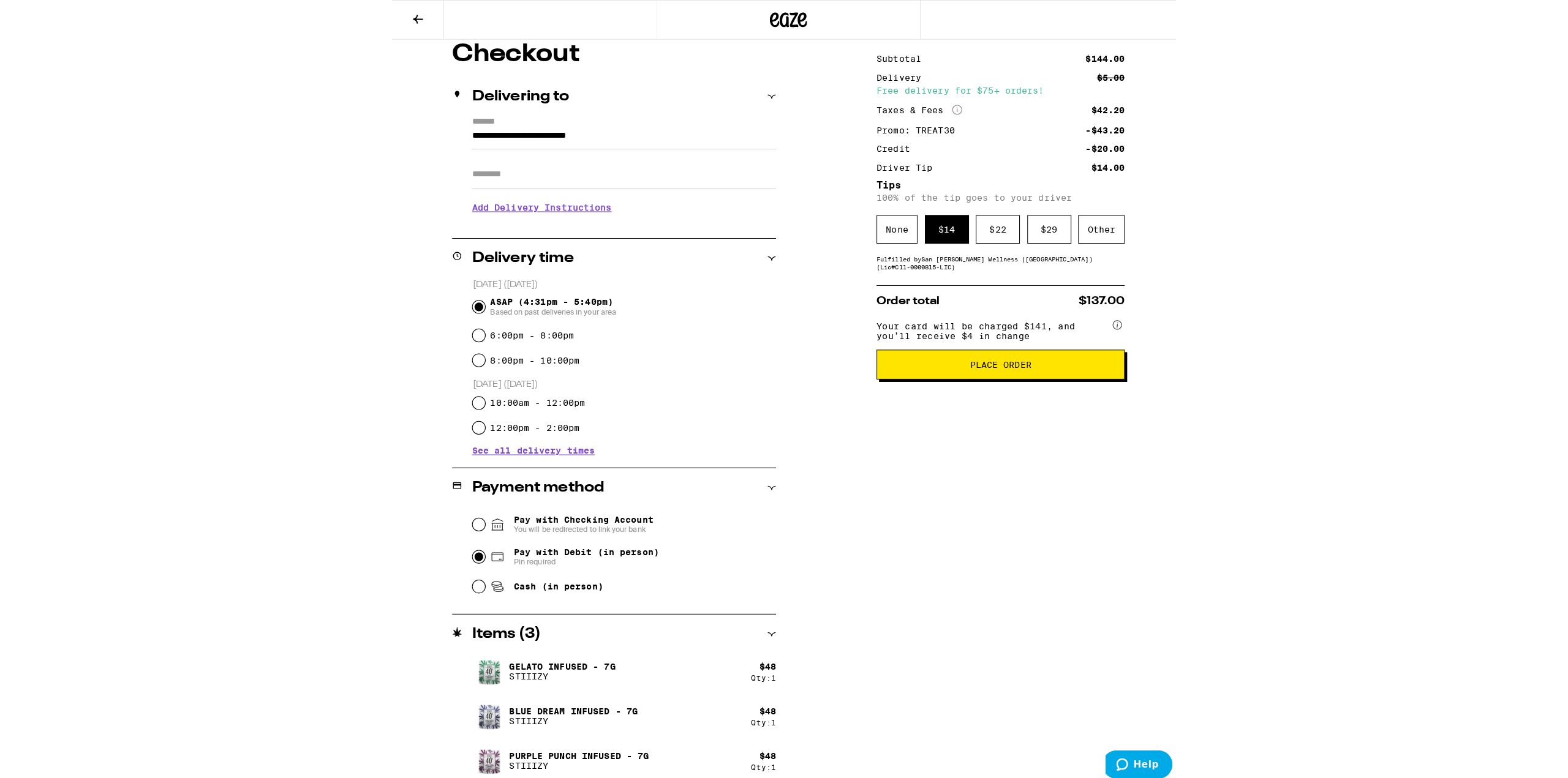
scroll to position [0, 0]
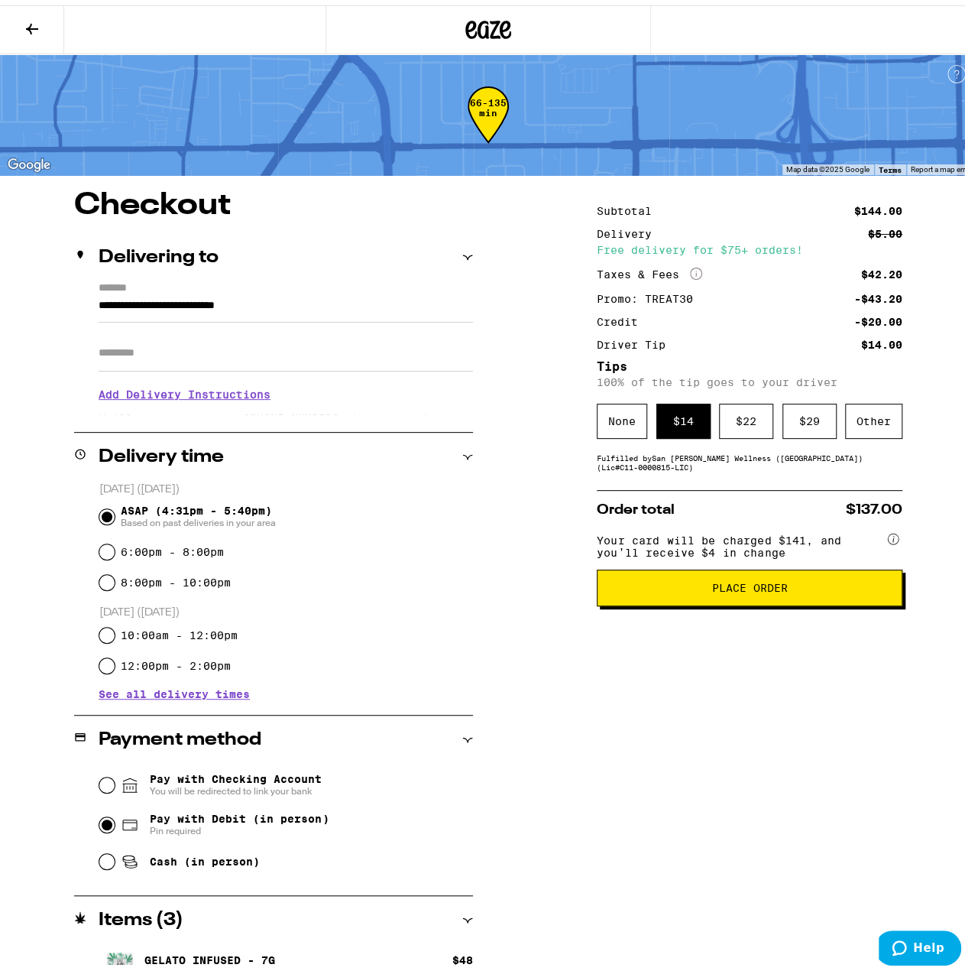
click at [699, 588] on span "Place Order" at bounding box center [750, 582] width 280 height 11
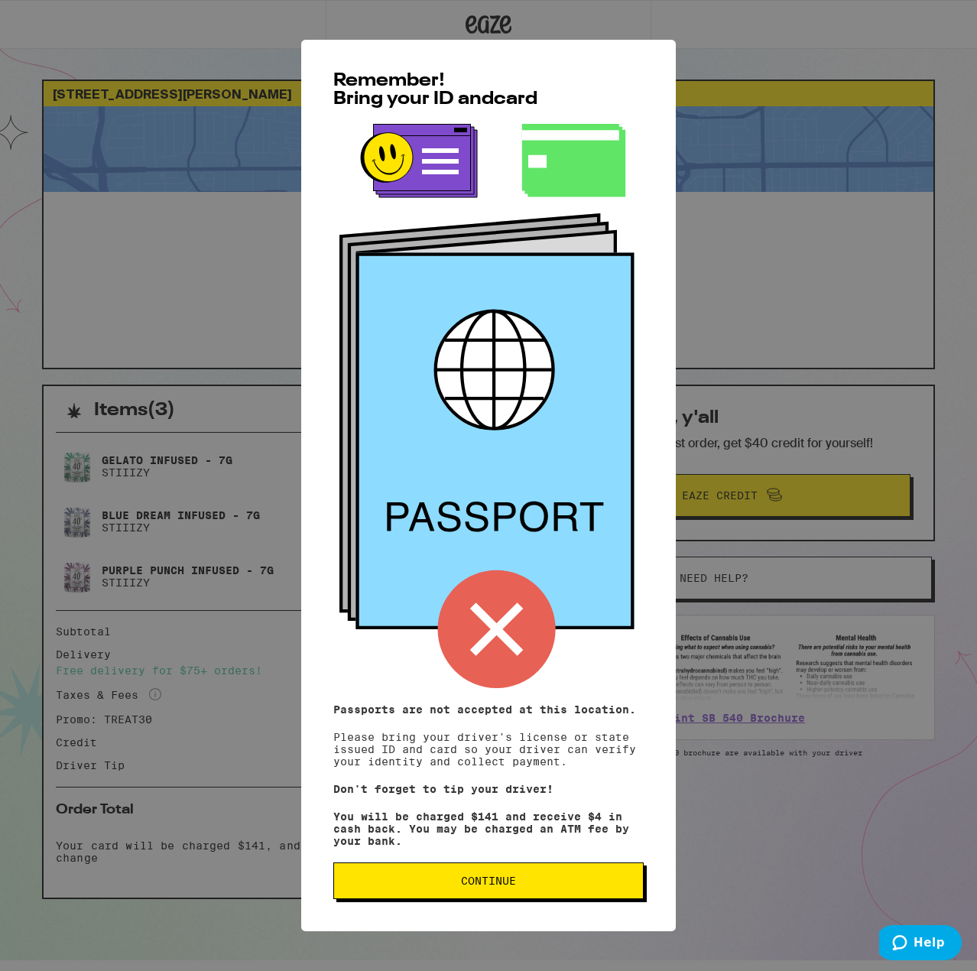
click at [530, 886] on span "Continue" at bounding box center [488, 880] width 284 height 11
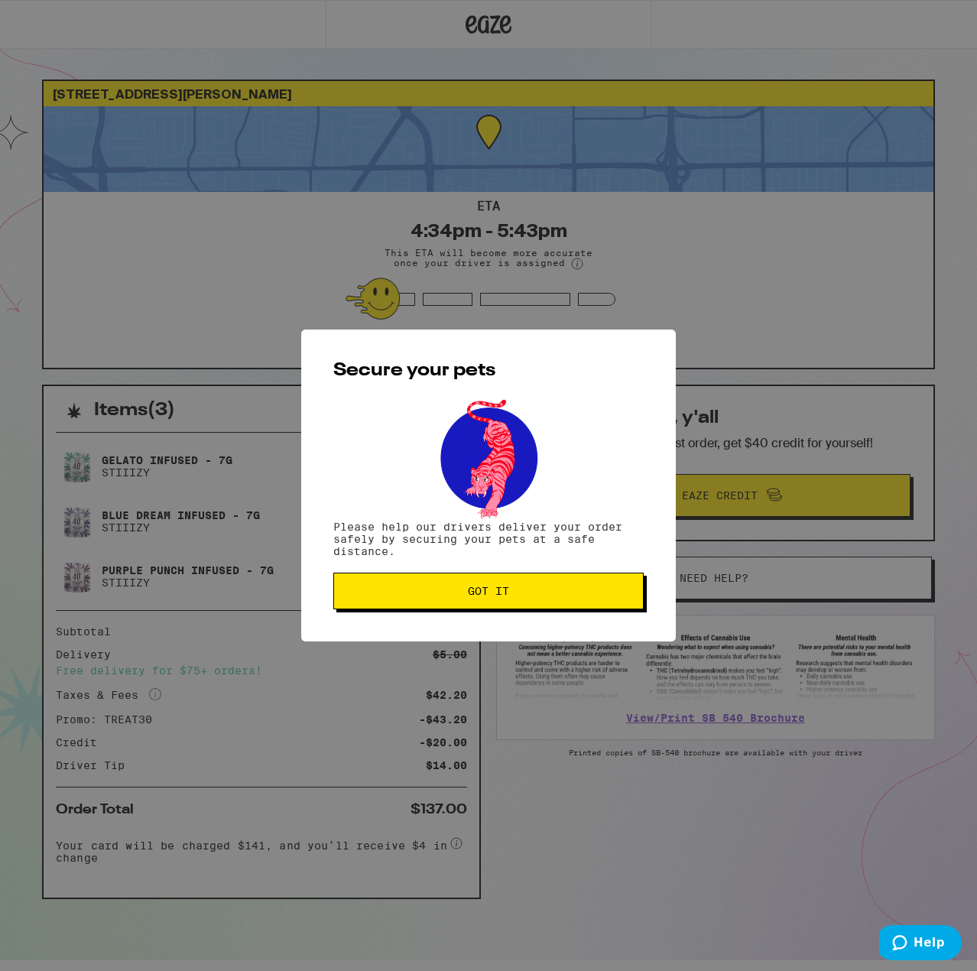
click at [540, 602] on button "Got it" at bounding box center [488, 590] width 310 height 37
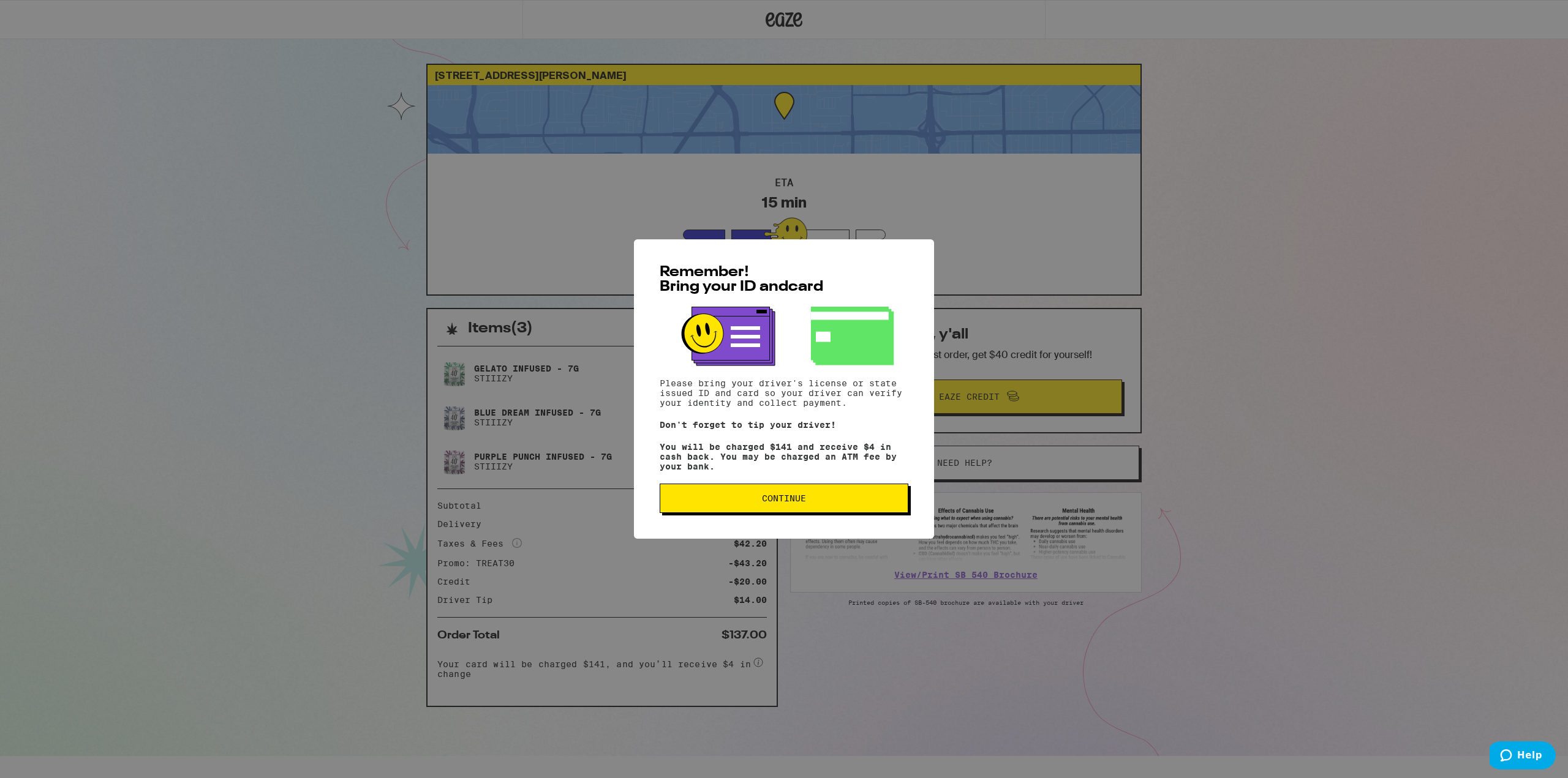
click at [867, 499] on button "Continue" at bounding box center [784, 498] width 248 height 30
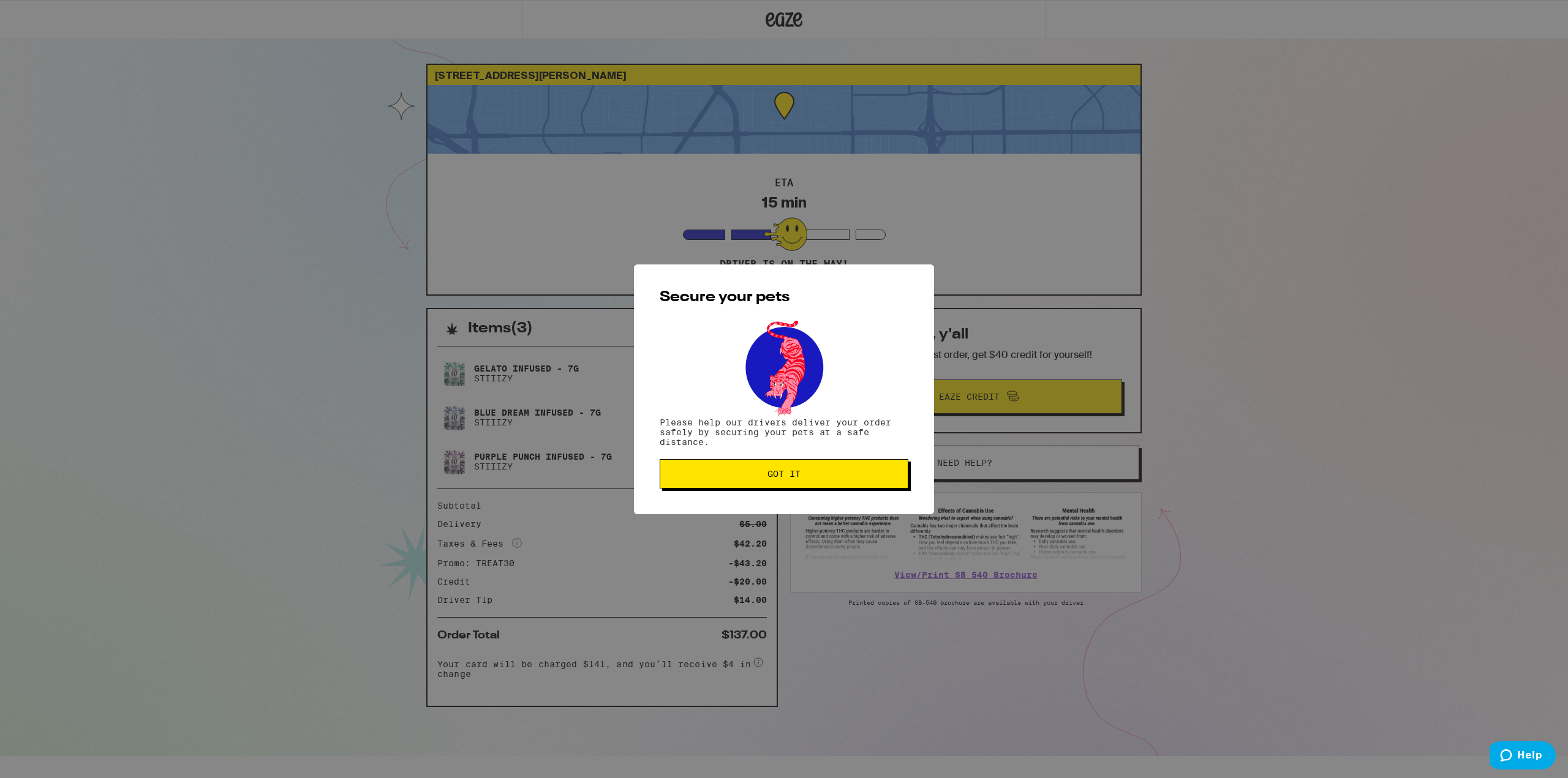
click at [829, 474] on span "Got it" at bounding box center [784, 474] width 228 height 9
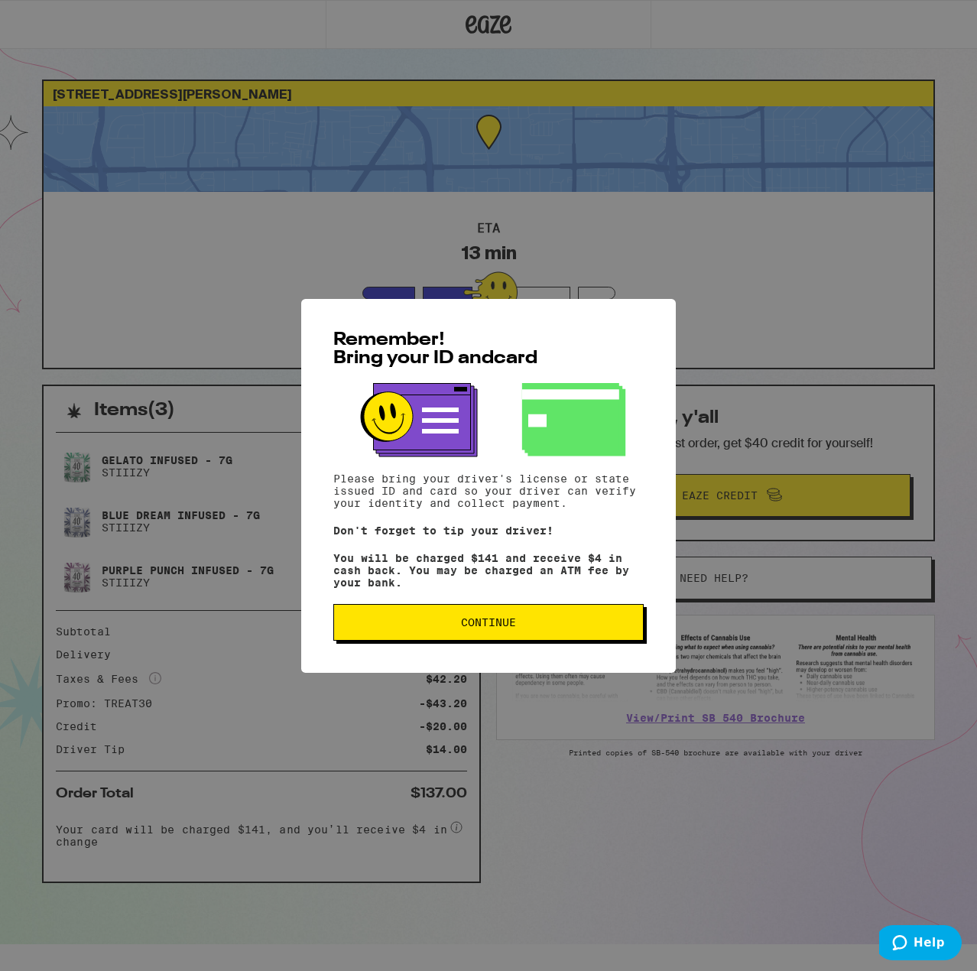
click at [564, 628] on span "Continue" at bounding box center [488, 622] width 284 height 11
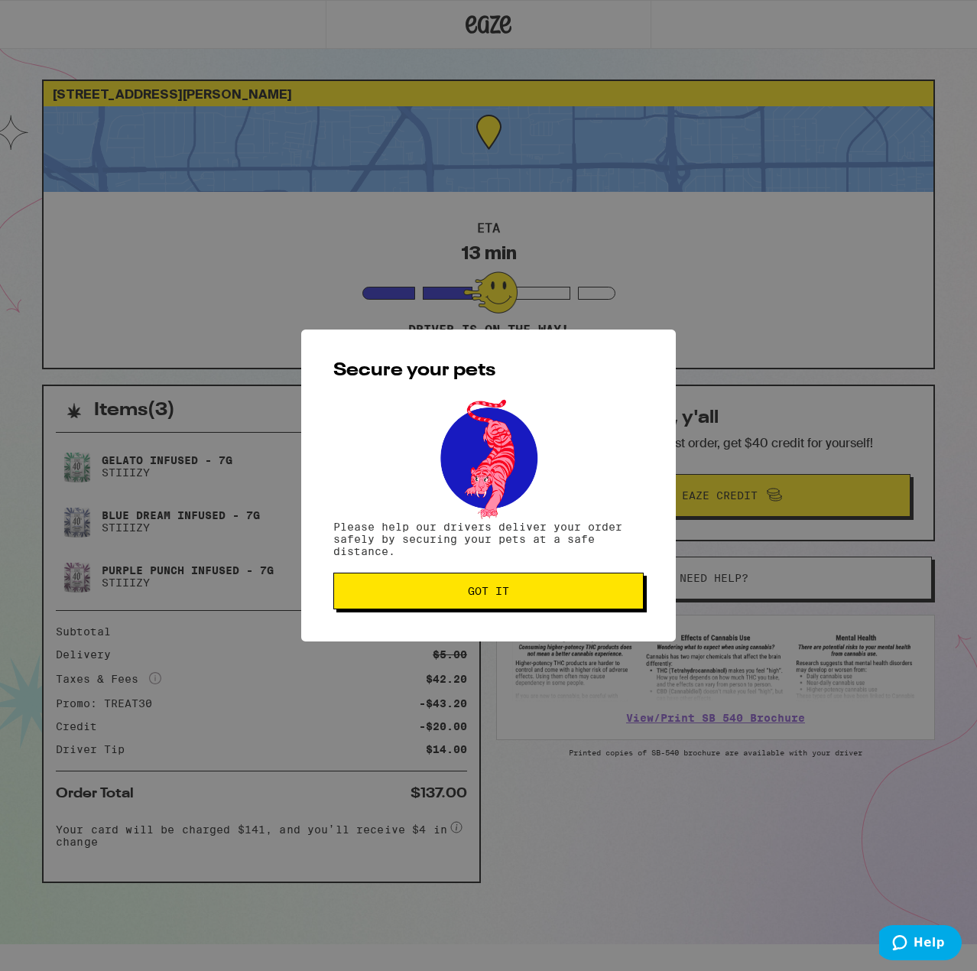
click at [568, 605] on button "Got it" at bounding box center [488, 590] width 310 height 37
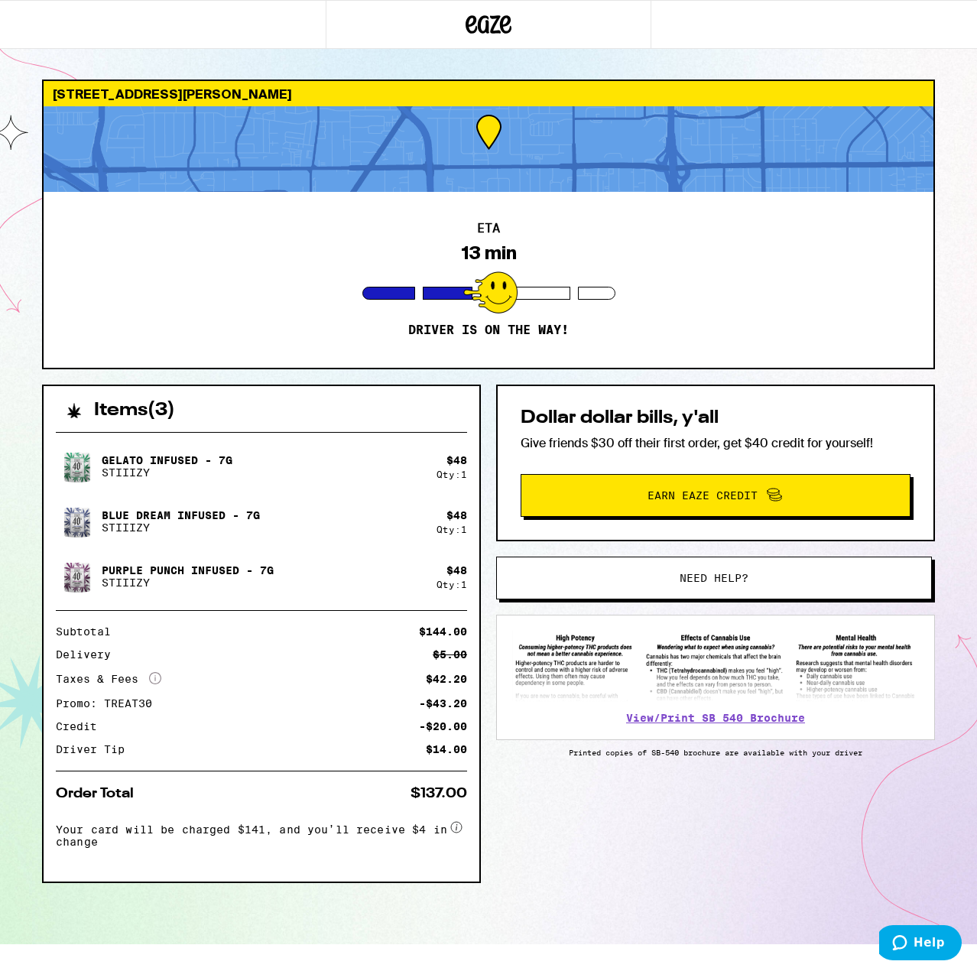
click at [589, 649] on img at bounding box center [715, 666] width 407 height 71
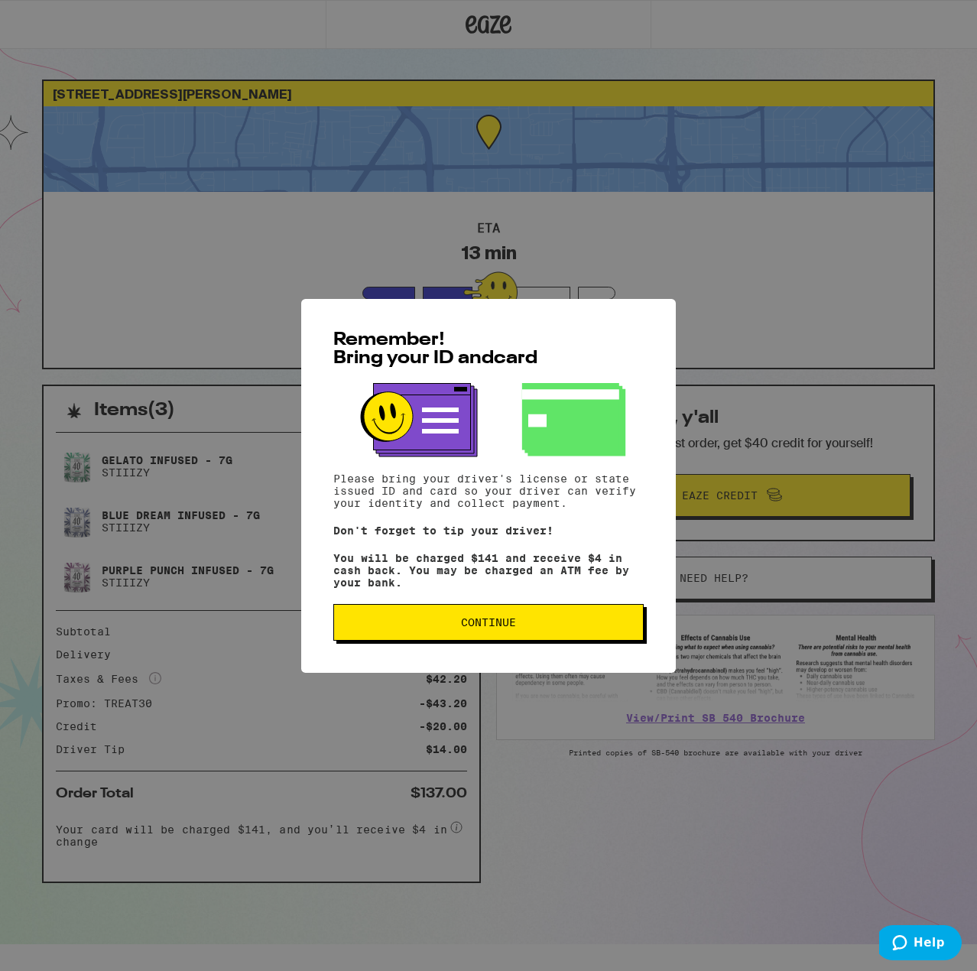
click at [496, 628] on span "Continue" at bounding box center [488, 622] width 55 height 11
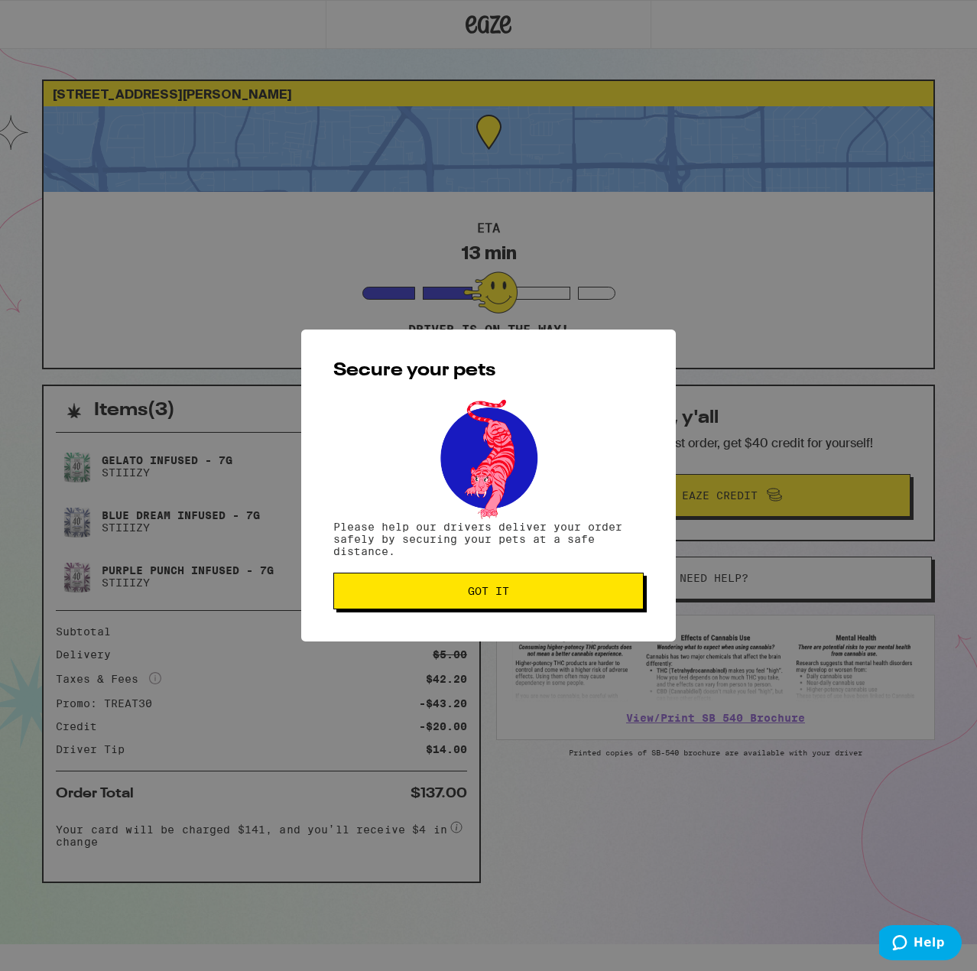
click at [509, 588] on button "Got it" at bounding box center [488, 590] width 310 height 37
